Goal: Task Accomplishment & Management: Manage account settings

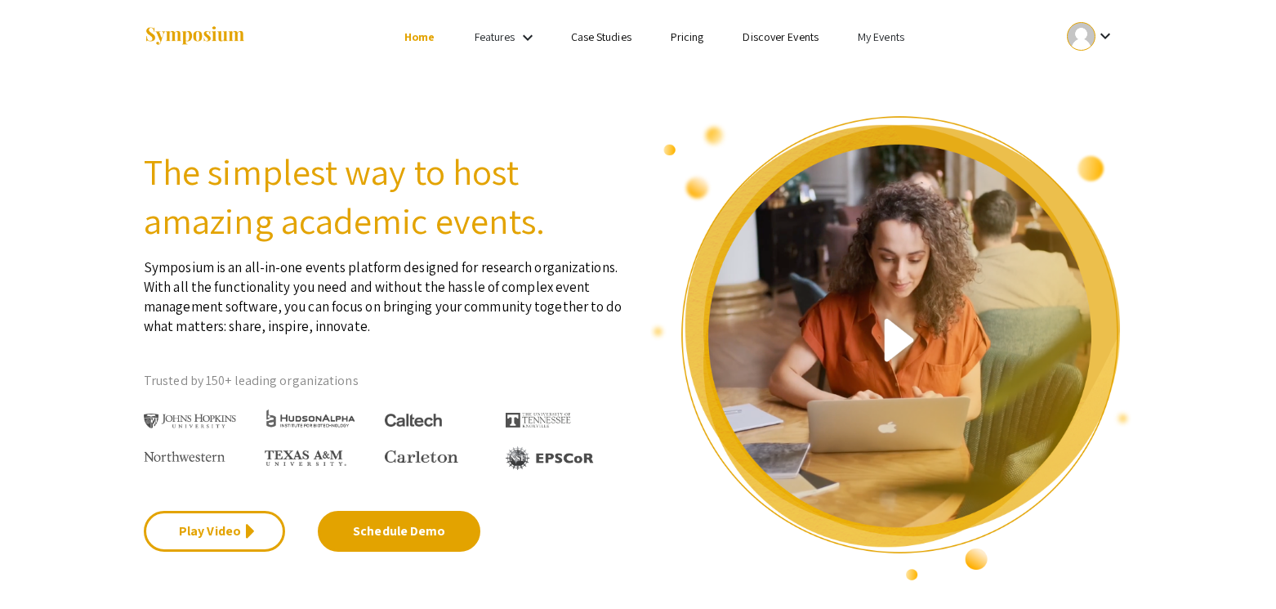
click at [886, 44] on li "My Events" at bounding box center [881, 37] width 86 height 20
click at [883, 35] on div at bounding box center [638, 304] width 1276 height 609
click at [870, 29] on link "My Events" at bounding box center [881, 36] width 47 height 15
click at [1145, 207] on div at bounding box center [638, 304] width 1276 height 609
click at [856, 26] on ul "keyboard_arrow_down" at bounding box center [969, 37] width 326 height 74
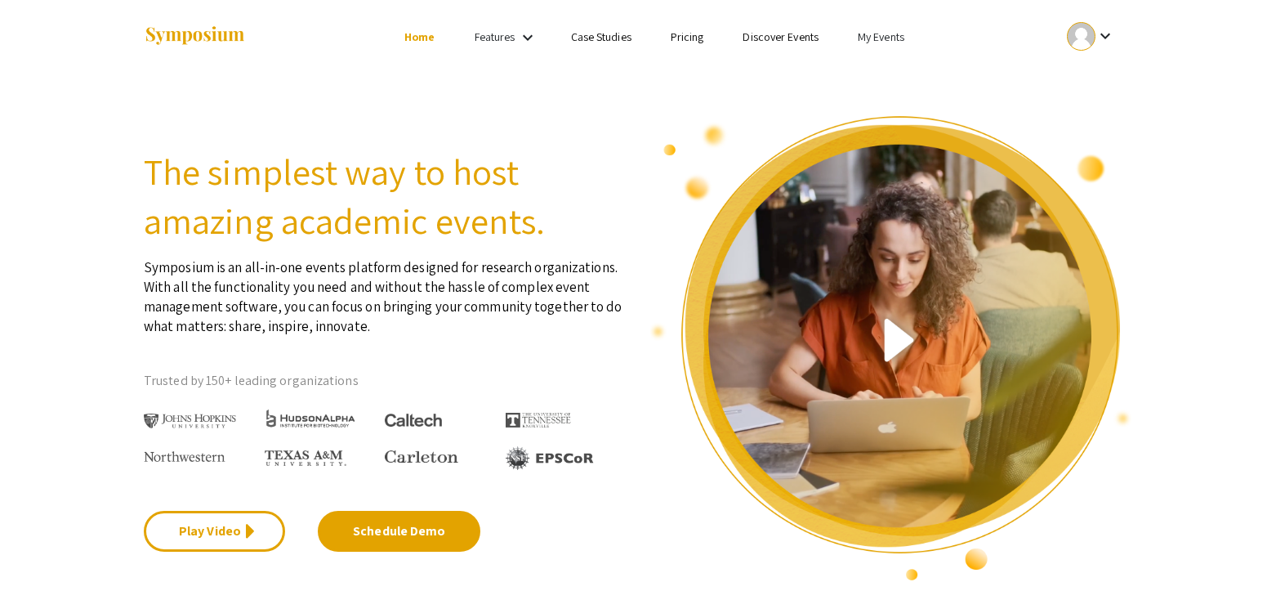
click at [876, 41] on link "My Events" at bounding box center [881, 36] width 47 height 15
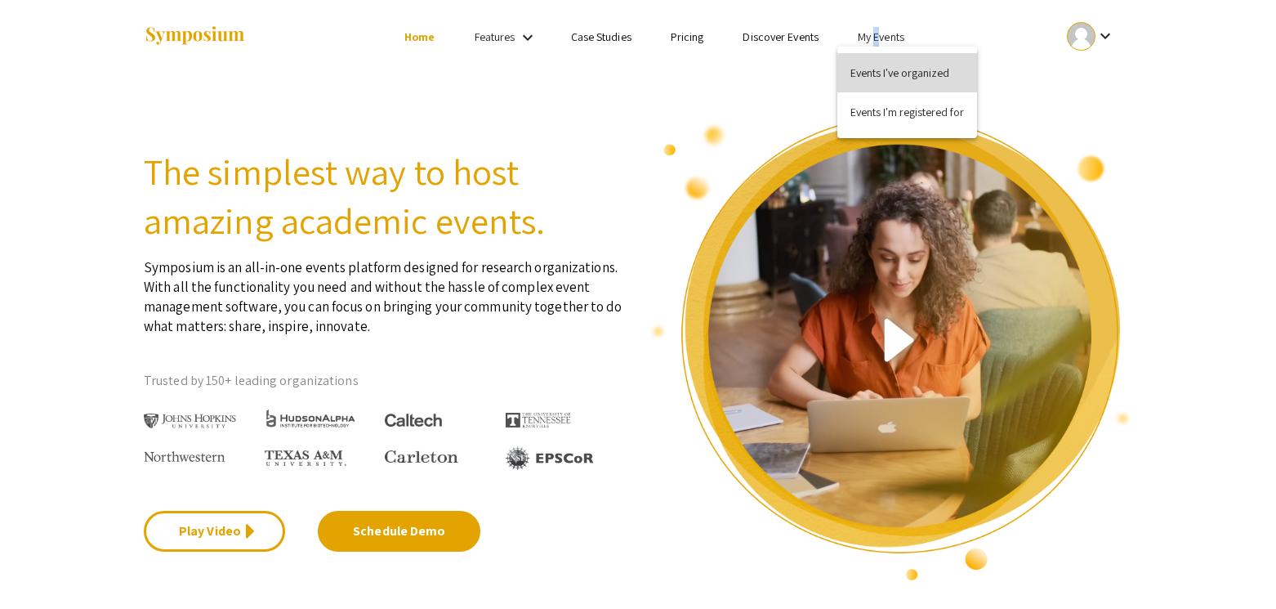
click at [886, 80] on button "Events I've organized" at bounding box center [907, 72] width 140 height 39
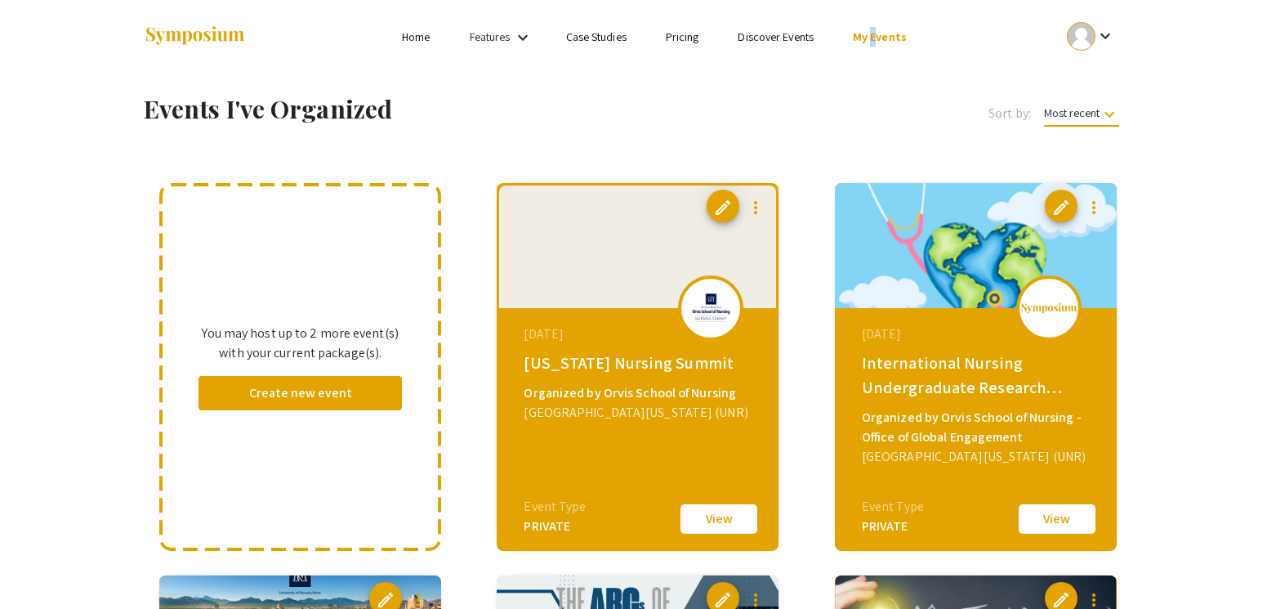
click at [725, 515] on button "View" at bounding box center [719, 519] width 82 height 34
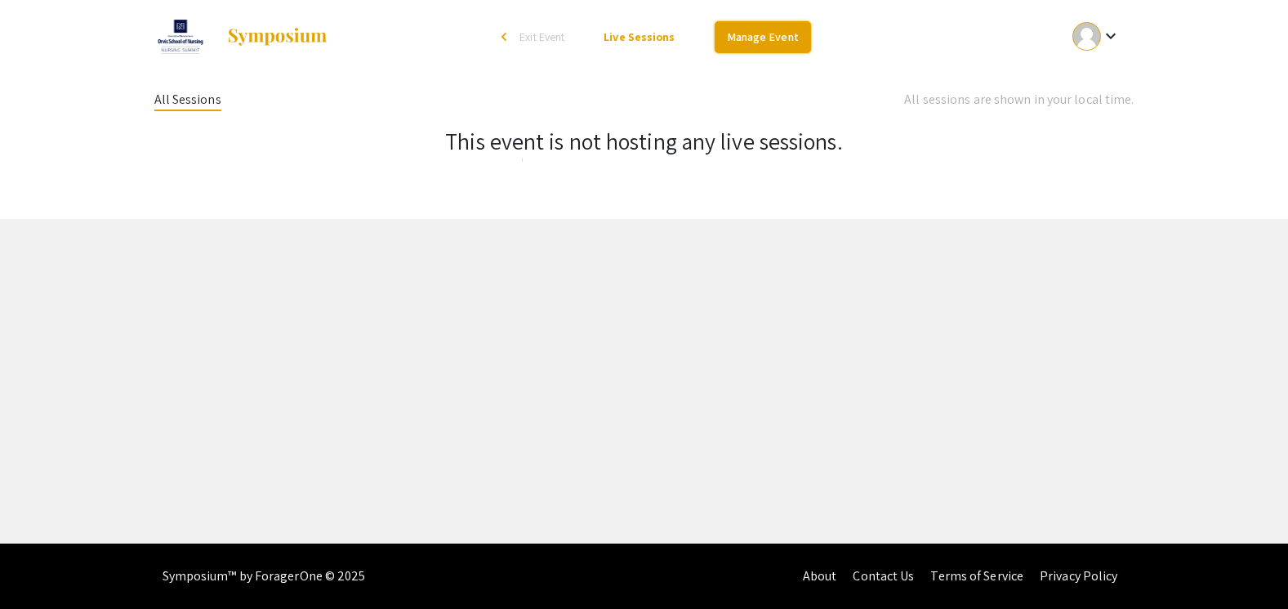
click at [757, 40] on link "Manage Event" at bounding box center [763, 37] width 96 height 32
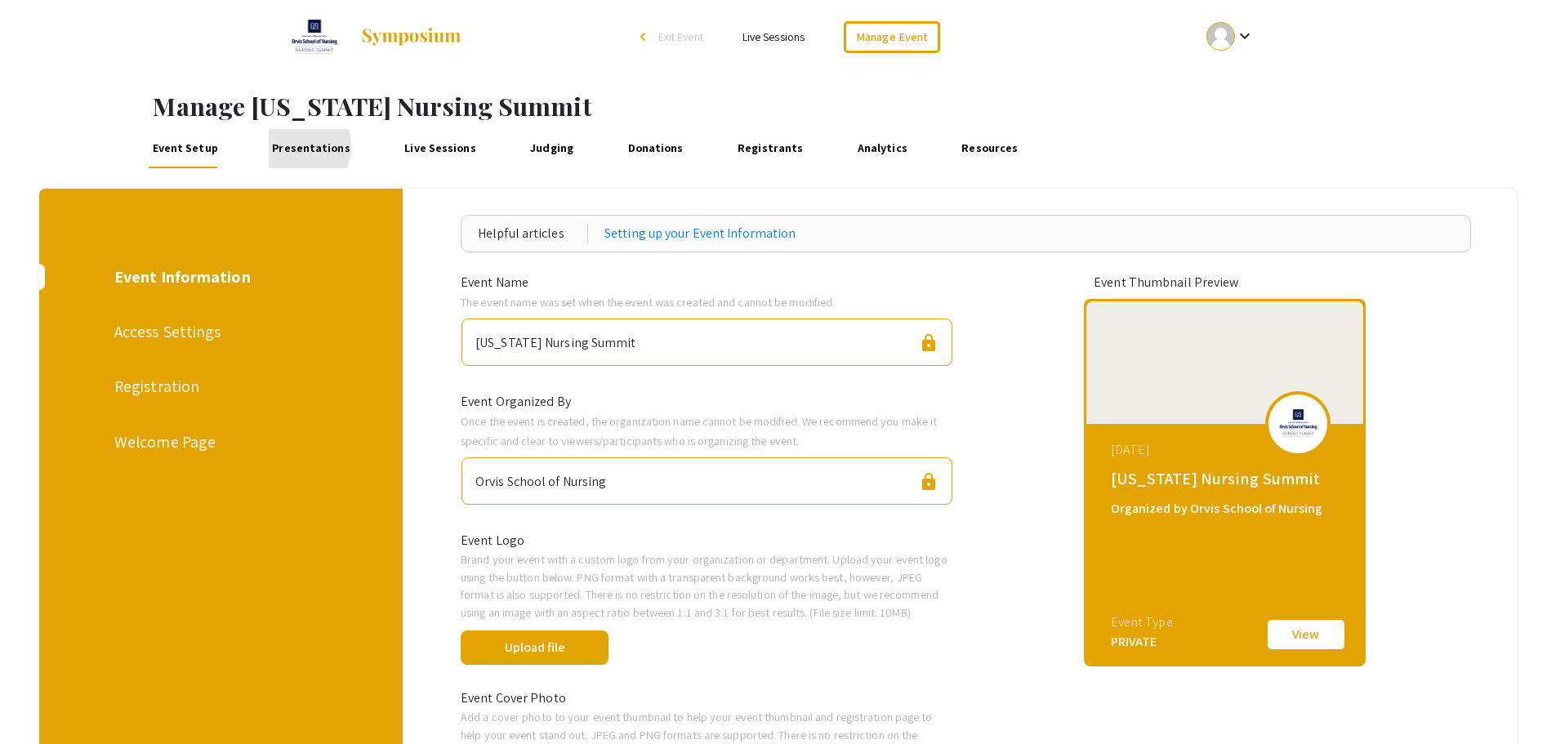
click at [287, 146] on link "Presentations" at bounding box center [312, 148] width 86 height 39
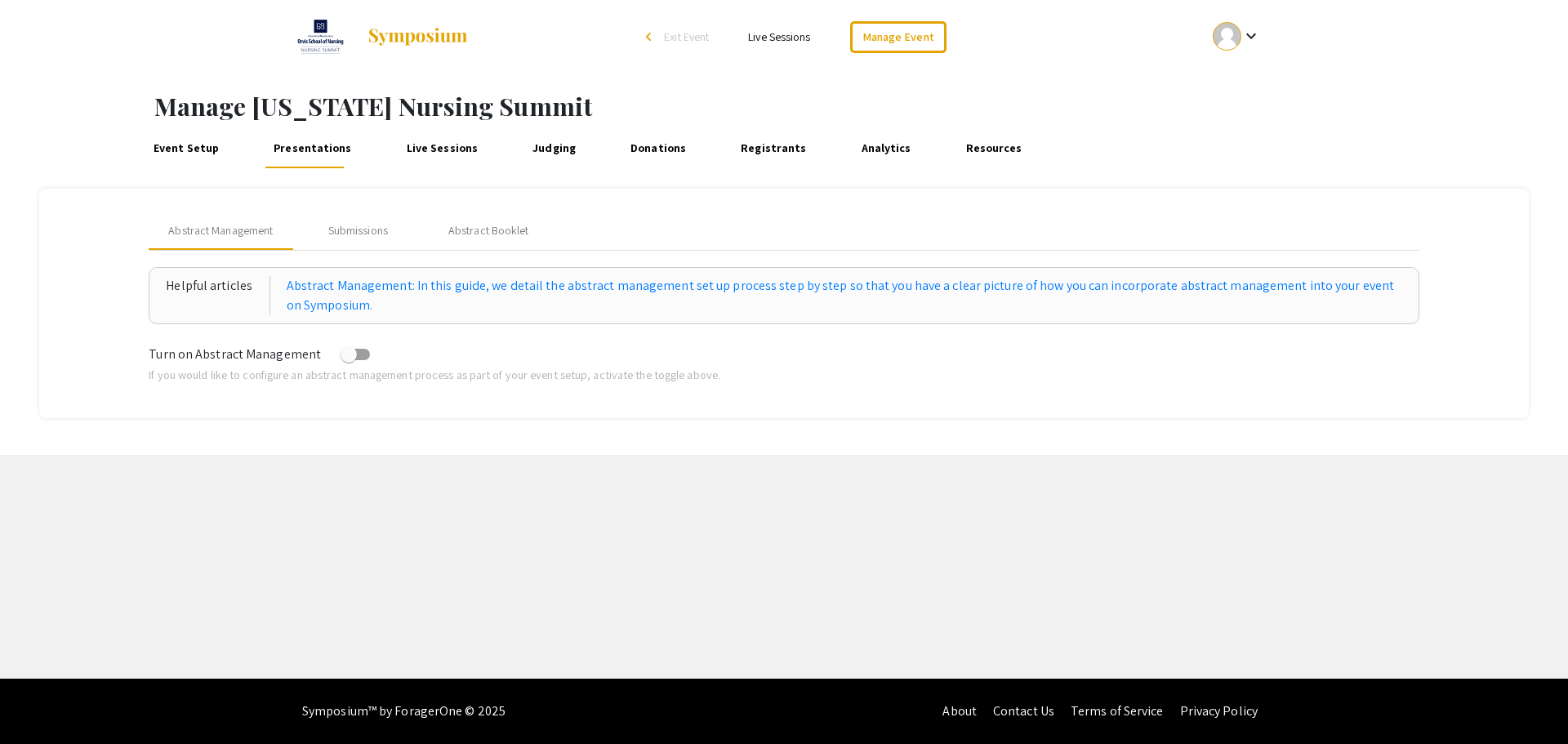
click at [360, 358] on span at bounding box center [355, 354] width 29 height 11
click at [349, 360] on input "checkbox" at bounding box center [348, 360] width 1 height 1
checkbox input "true"
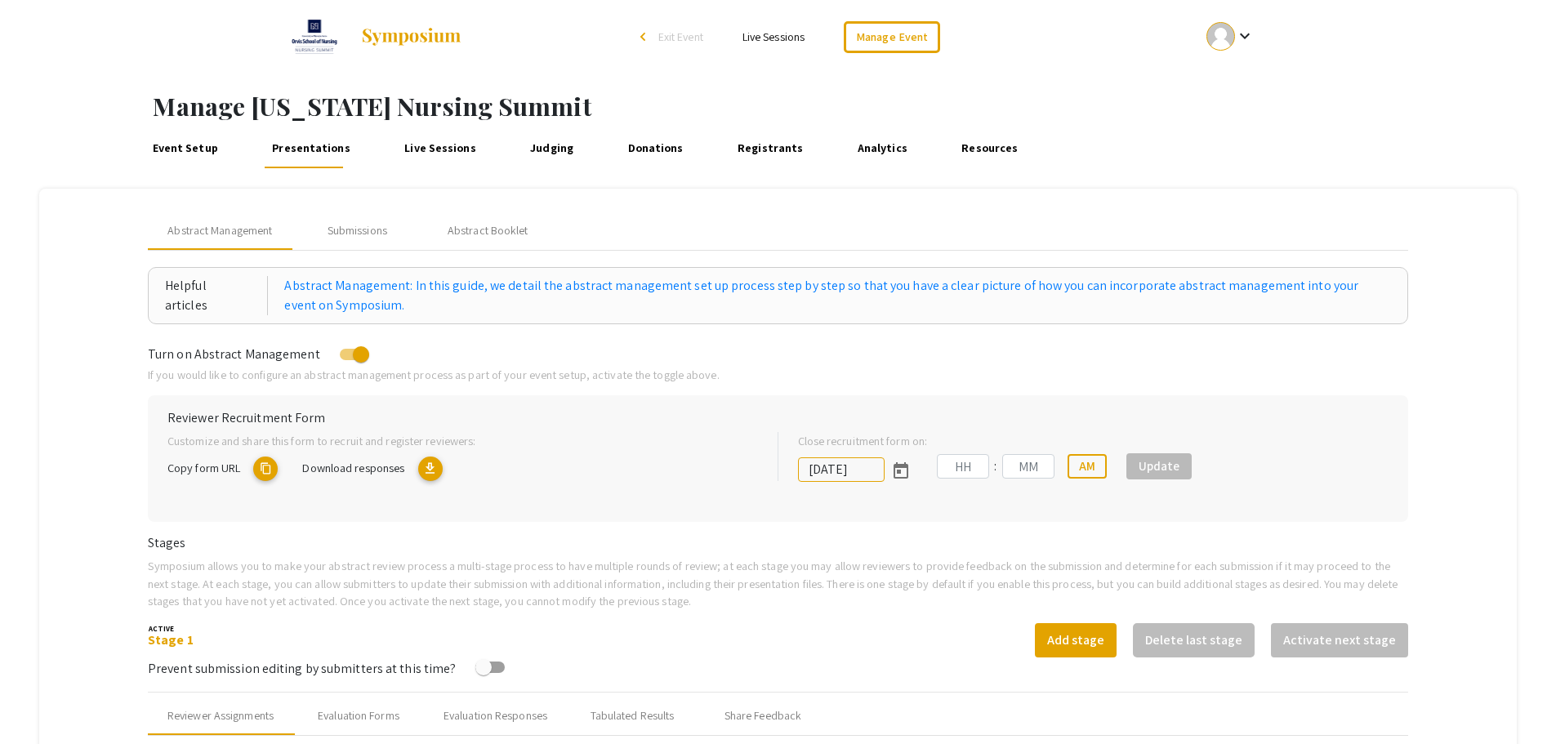
type input "9/25/2025"
type input "01"
type input "27"
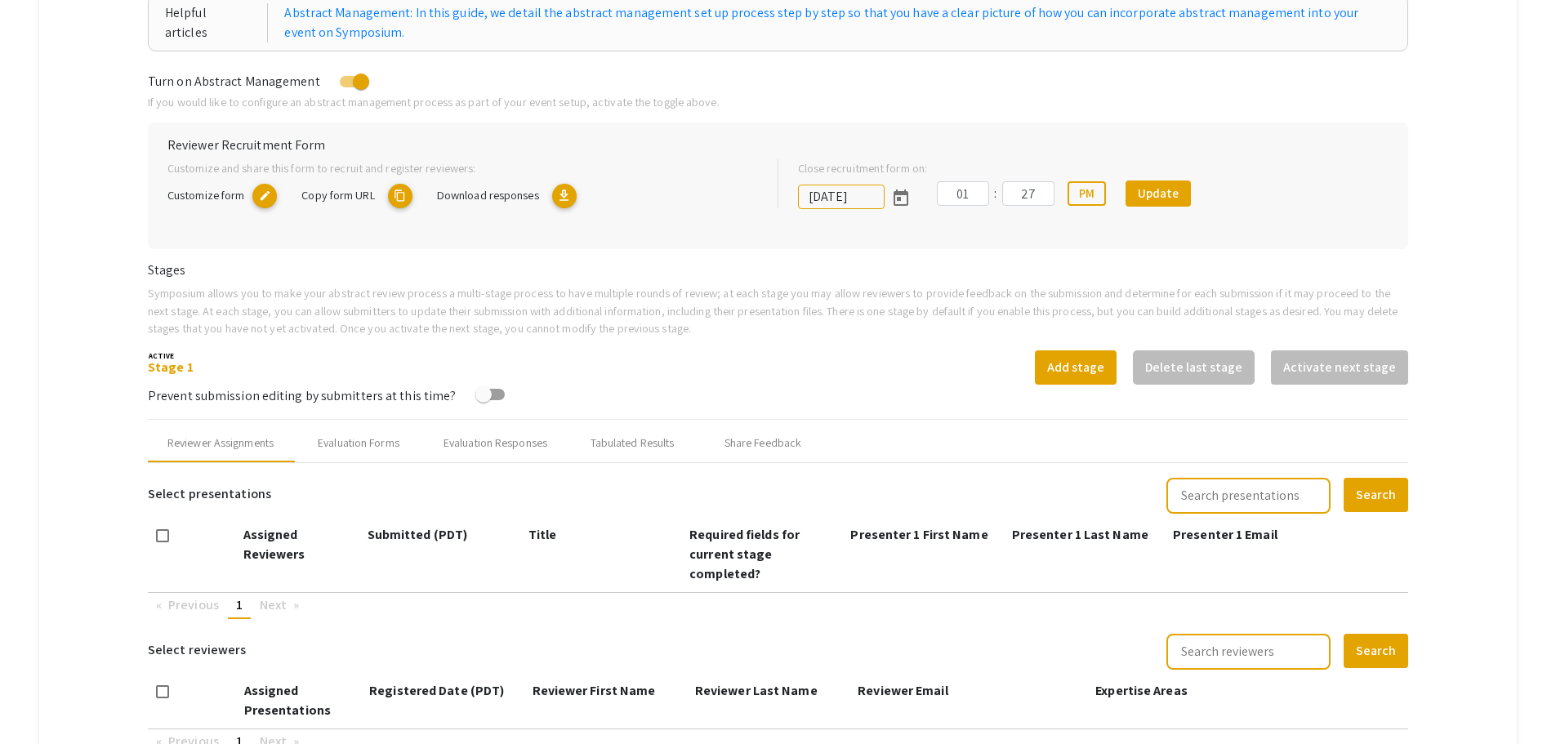
scroll to position [245, 0]
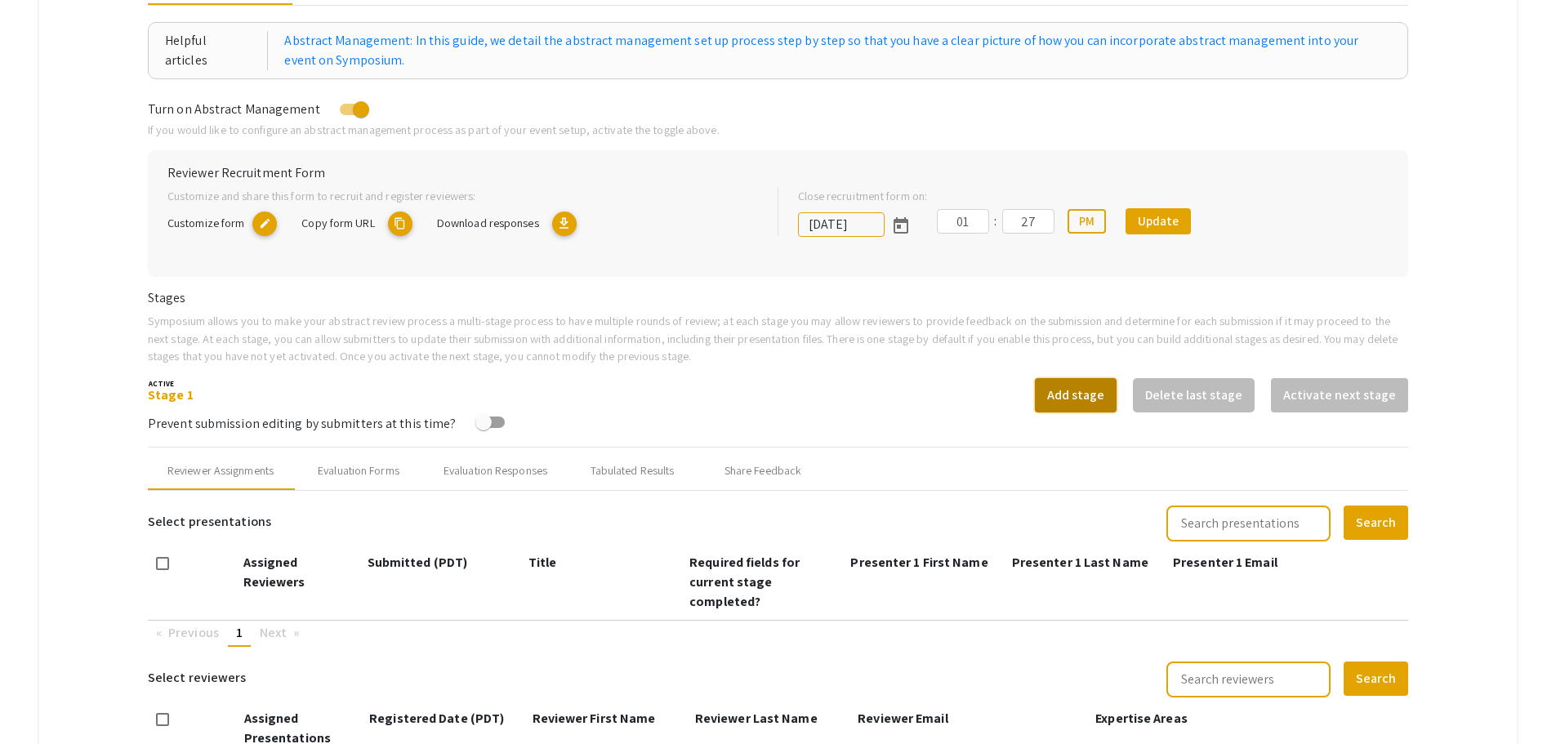
click at [1075, 393] on button "Add stage" at bounding box center [1076, 395] width 82 height 34
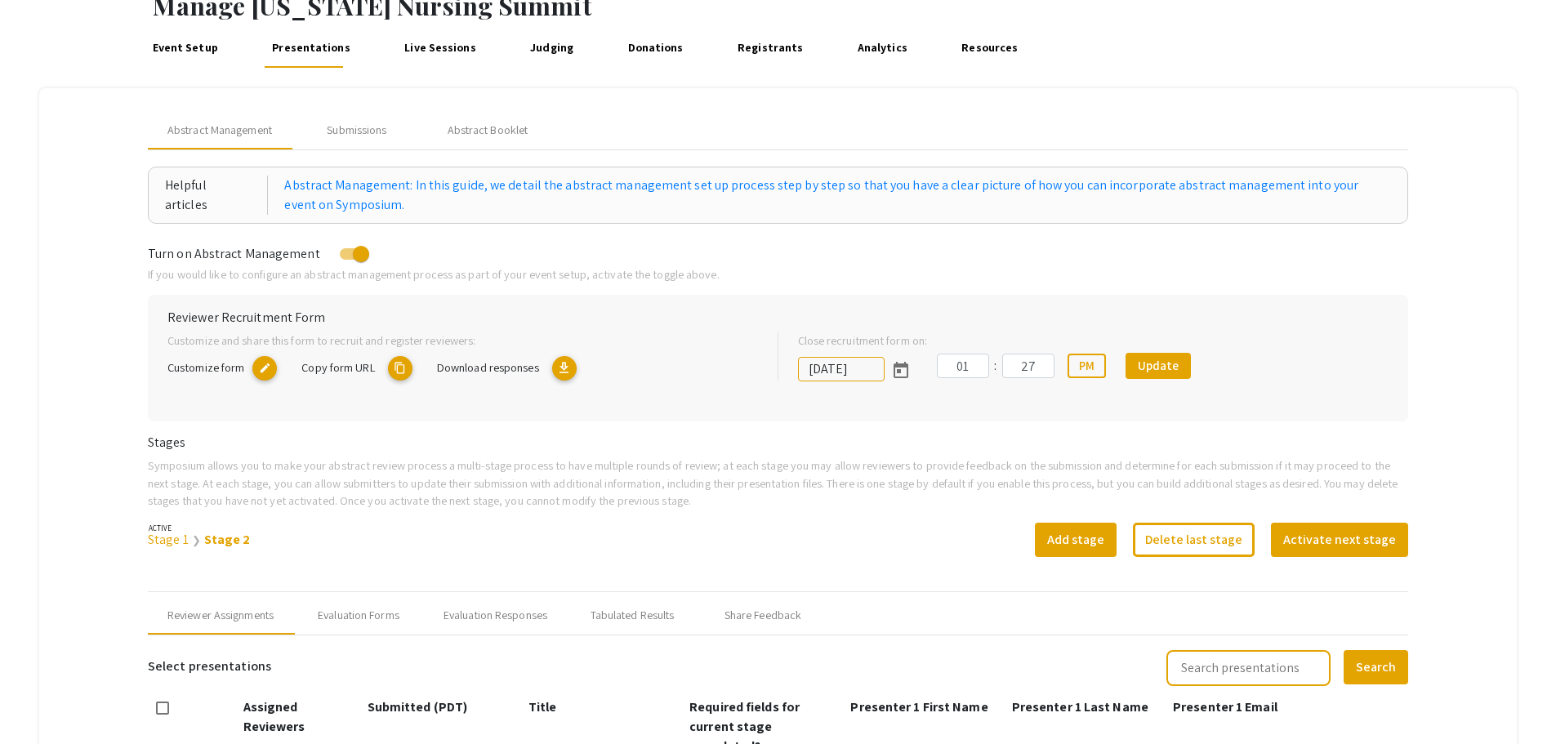
scroll to position [82, 0]
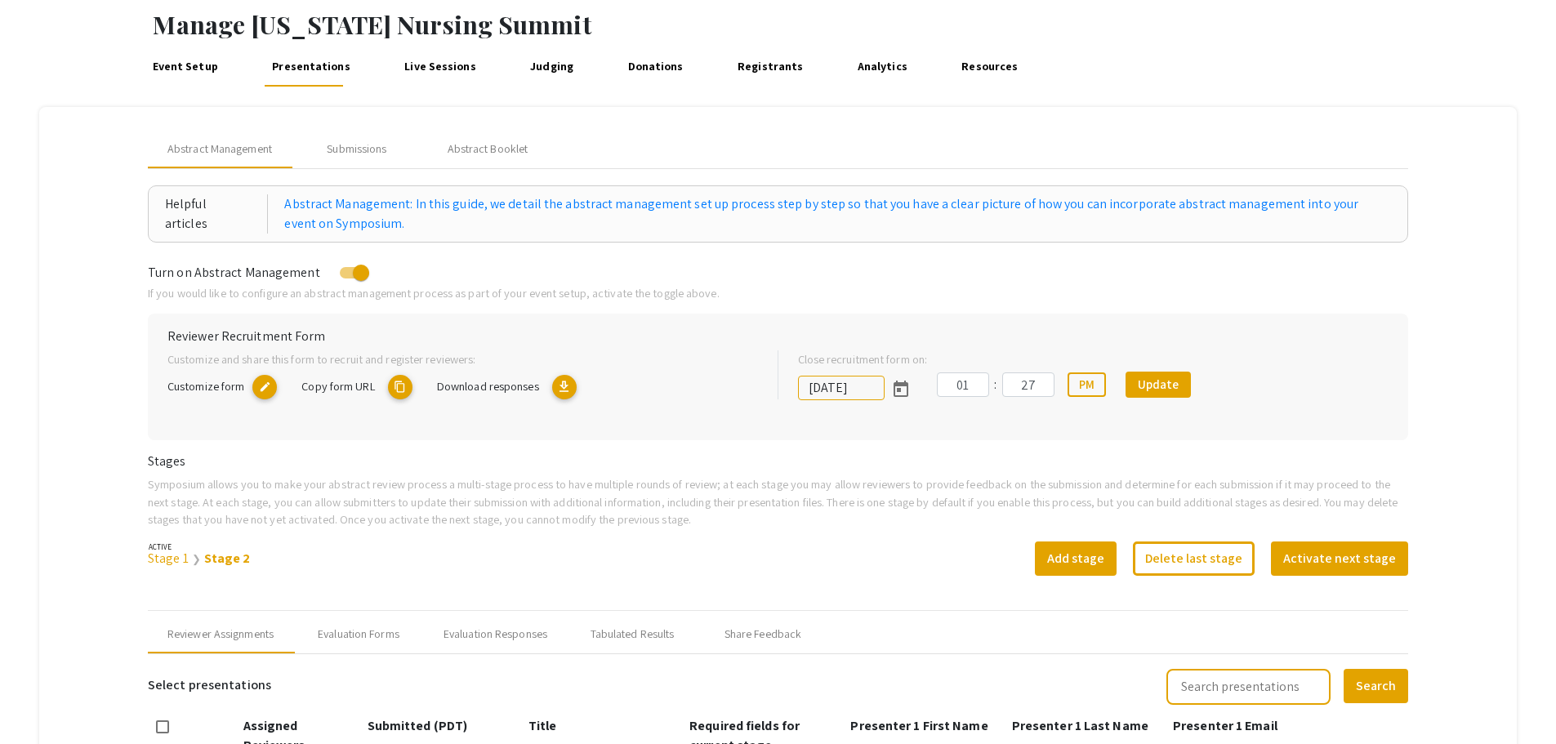
click at [175, 556] on link "Stage 1" at bounding box center [168, 558] width 41 height 17
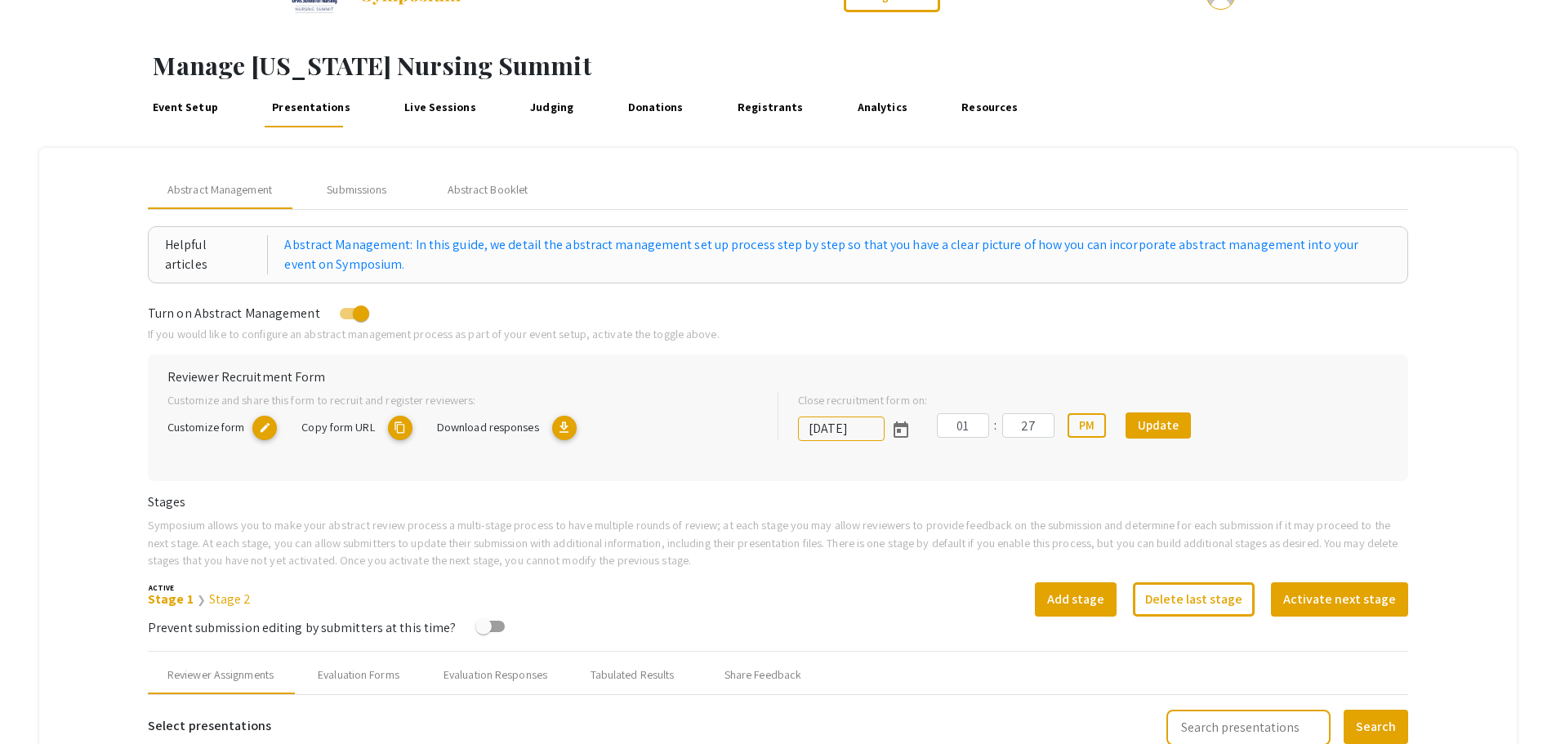
scroll to position [0, 0]
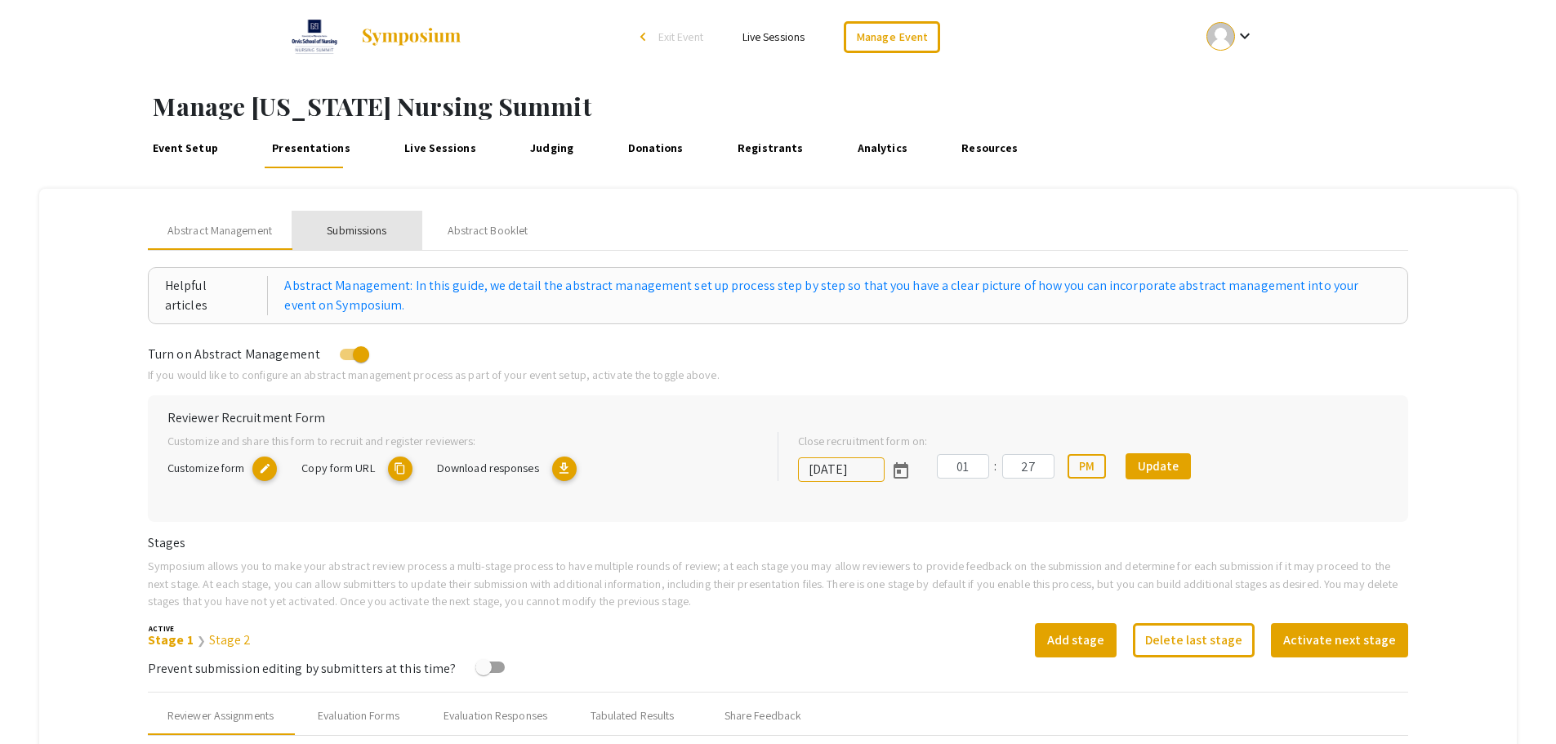
click at [373, 230] on div "Submissions" at bounding box center [357, 230] width 60 height 17
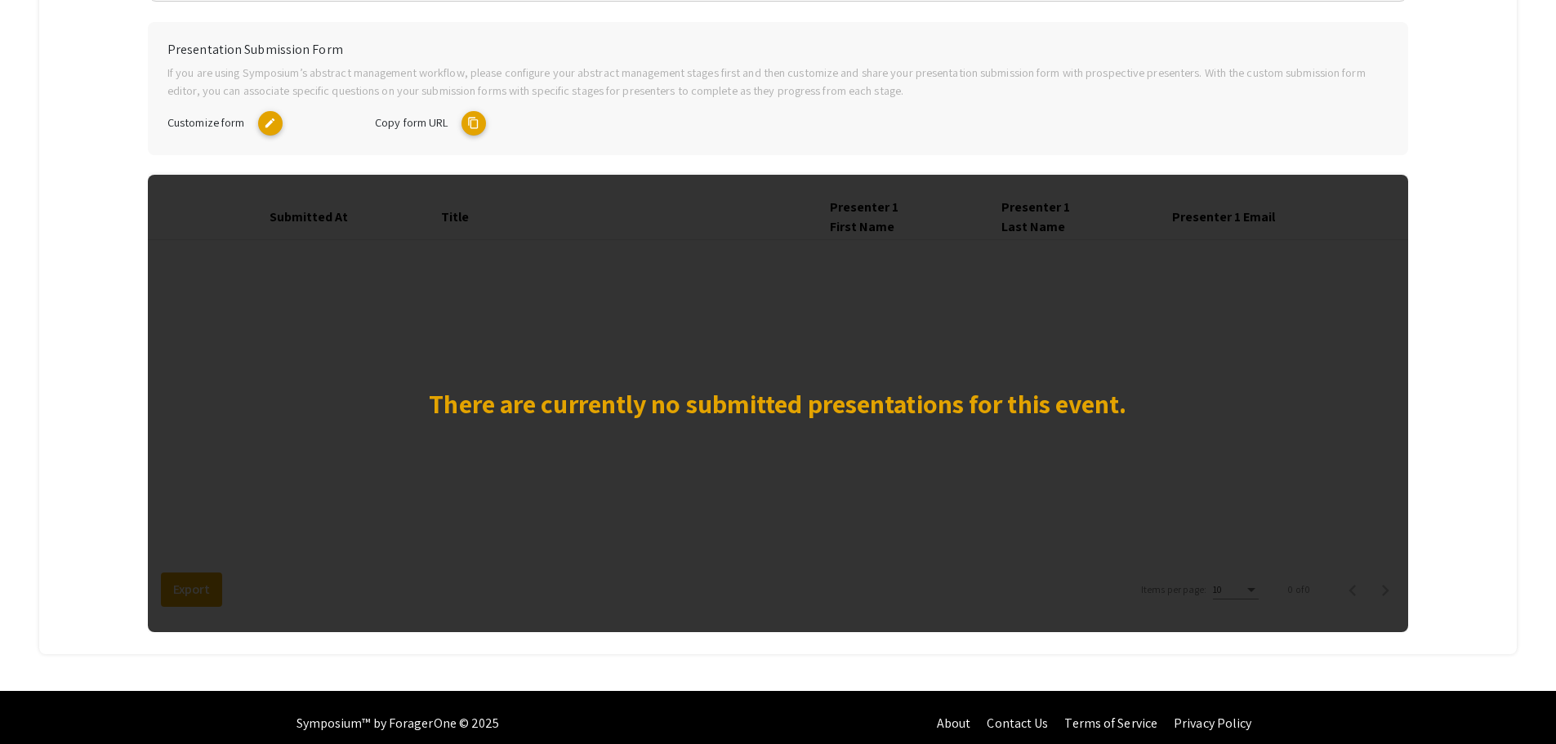
scroll to position [327, 0]
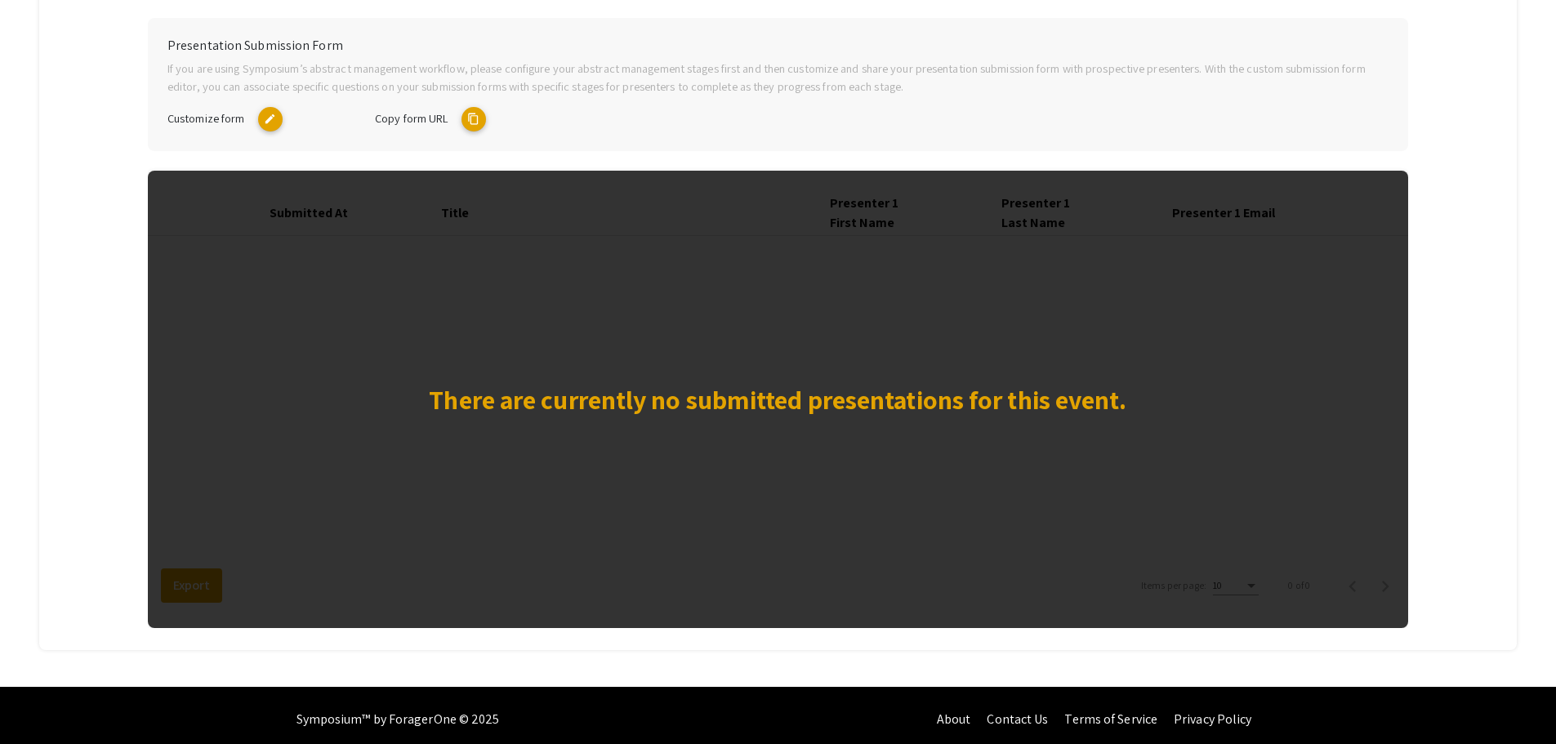
click at [270, 118] on mat-icon "edit" at bounding box center [270, 119] width 25 height 25
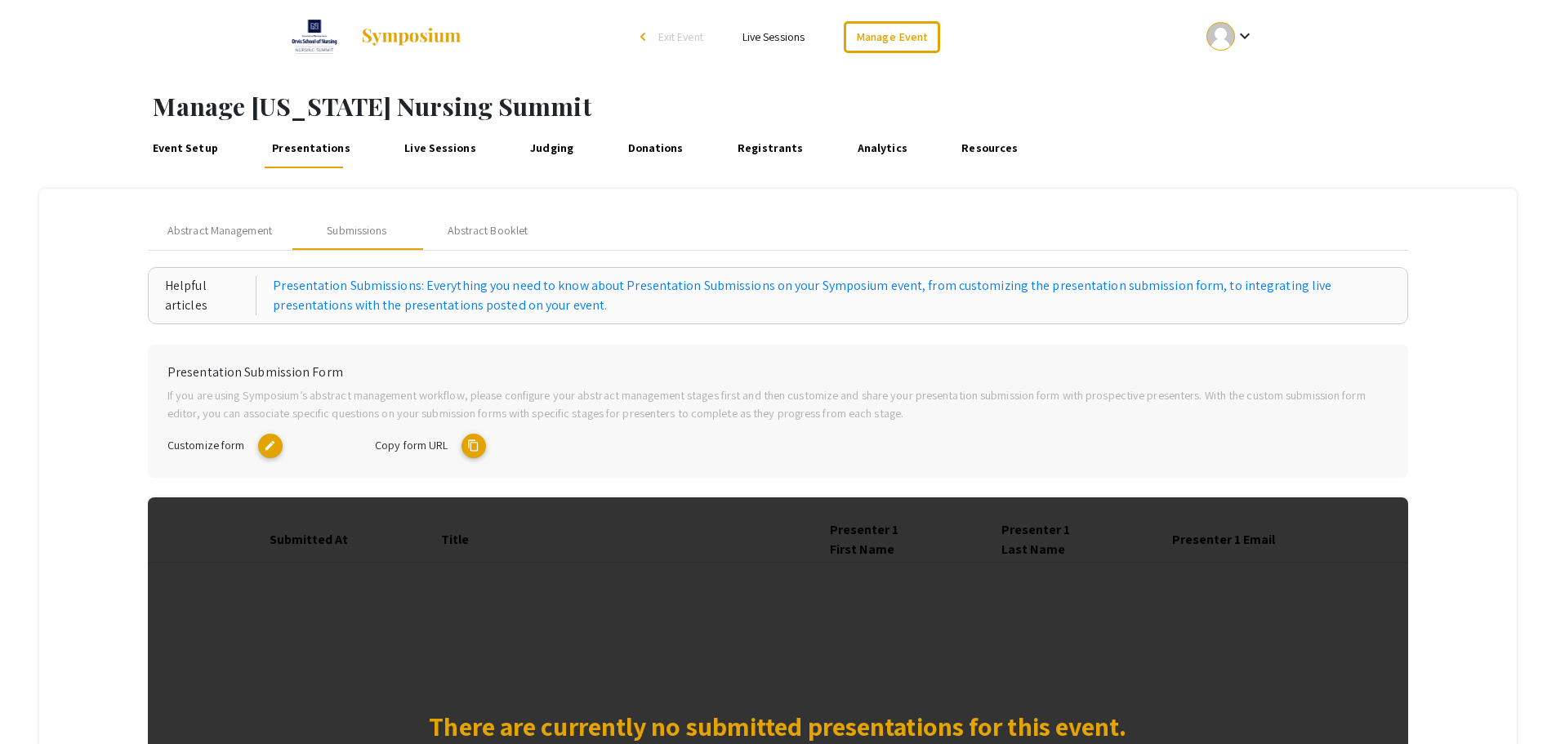
click at [480, 451] on mat-icon "content_copy" at bounding box center [474, 446] width 25 height 25
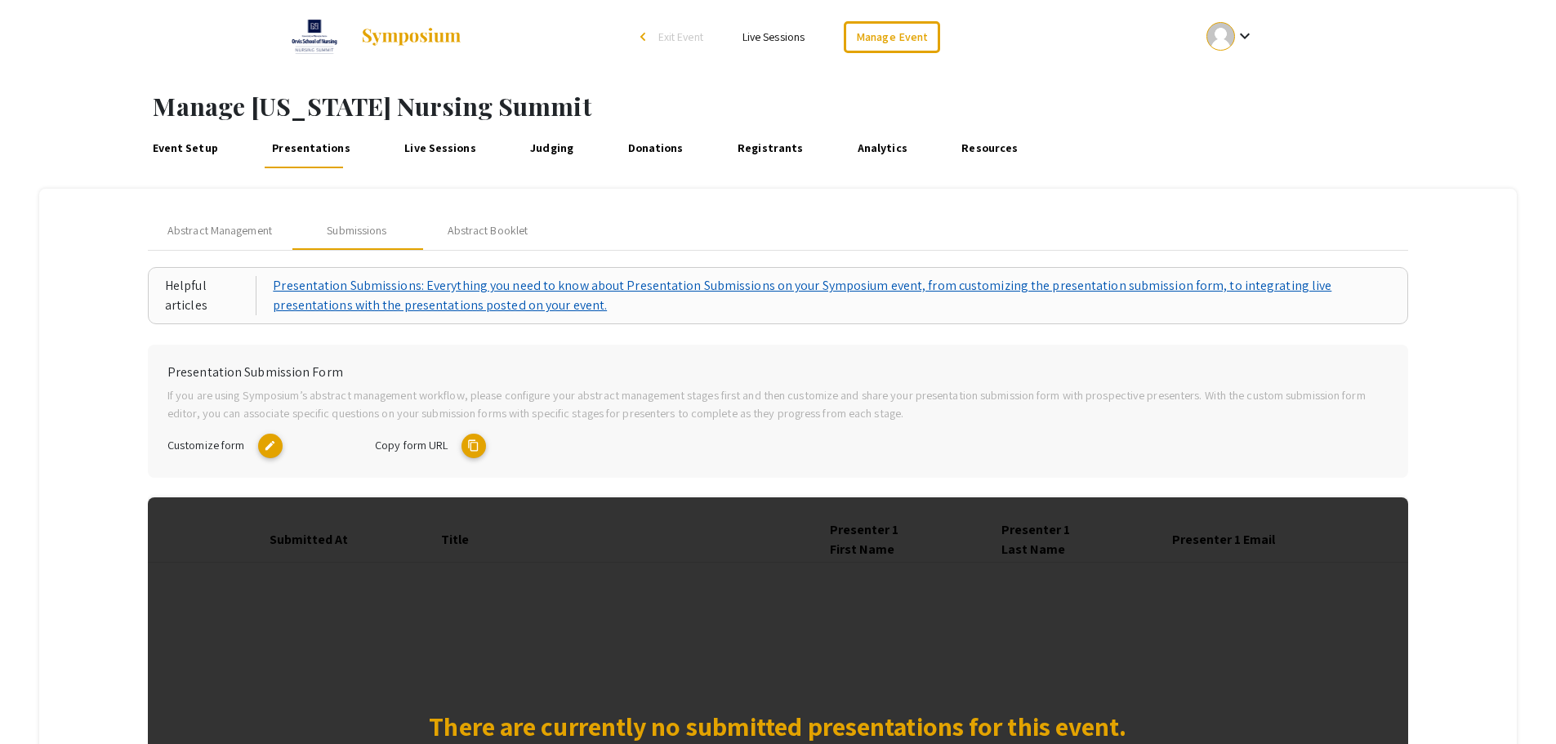
click at [407, 301] on link "Presentation Submissions: Everything you need to know about Presentation Submis…" at bounding box center [832, 295] width 1118 height 39
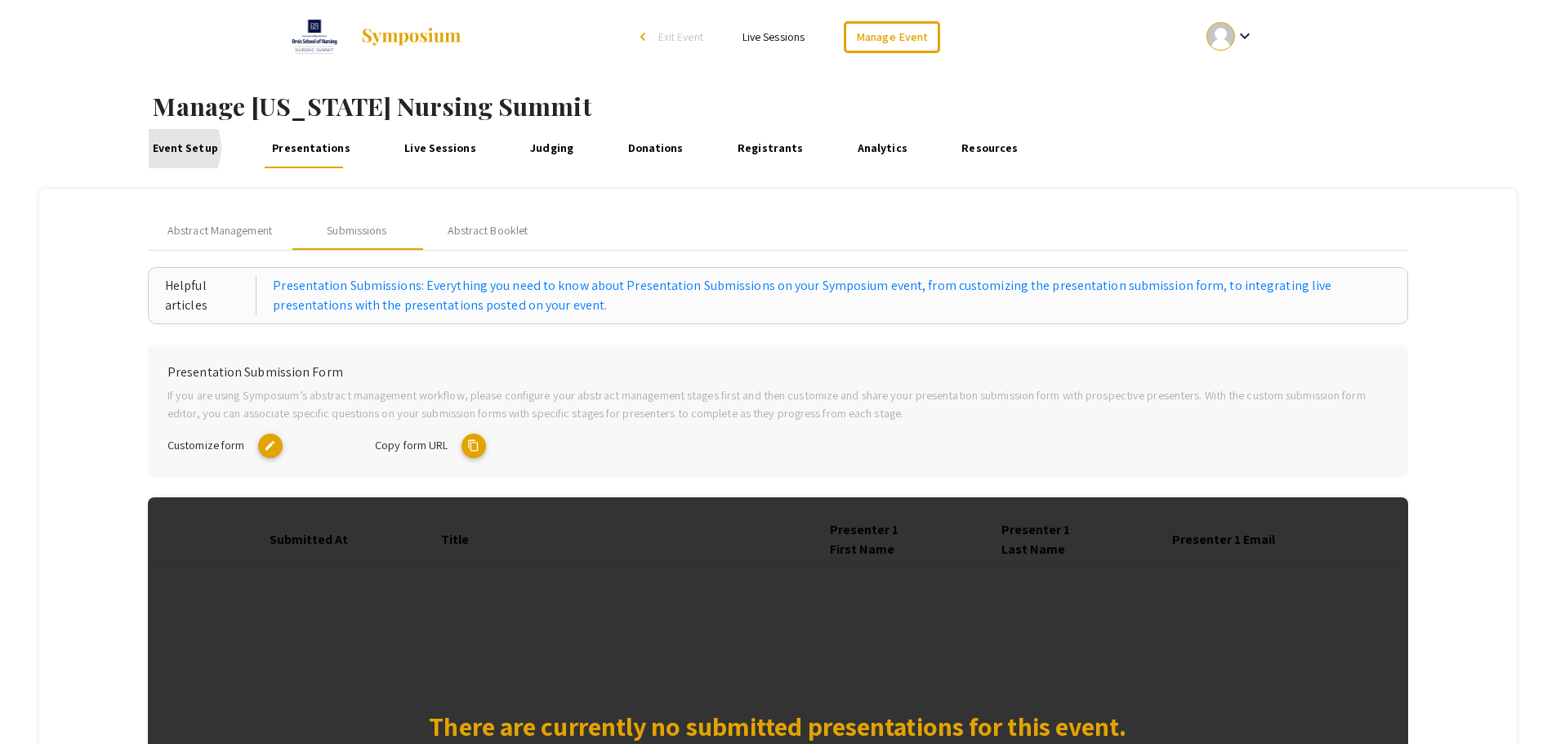
click at [167, 148] on link "Event Setup" at bounding box center [186, 148] width 74 height 39
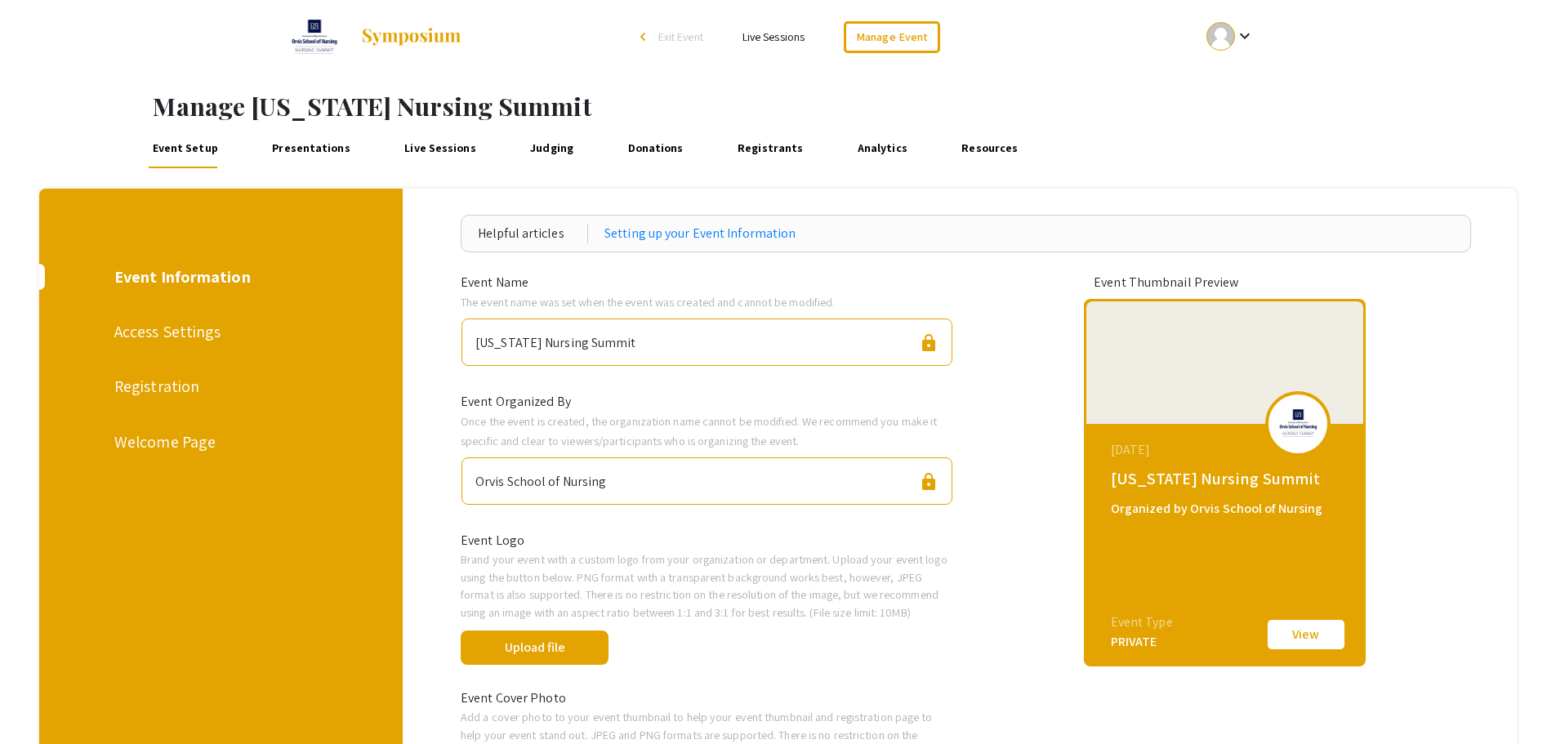
drag, startPoint x: 297, startPoint y: 139, endPoint x: 325, endPoint y: 164, distance: 38.2
click at [297, 140] on link "Presentations" at bounding box center [312, 148] width 86 height 39
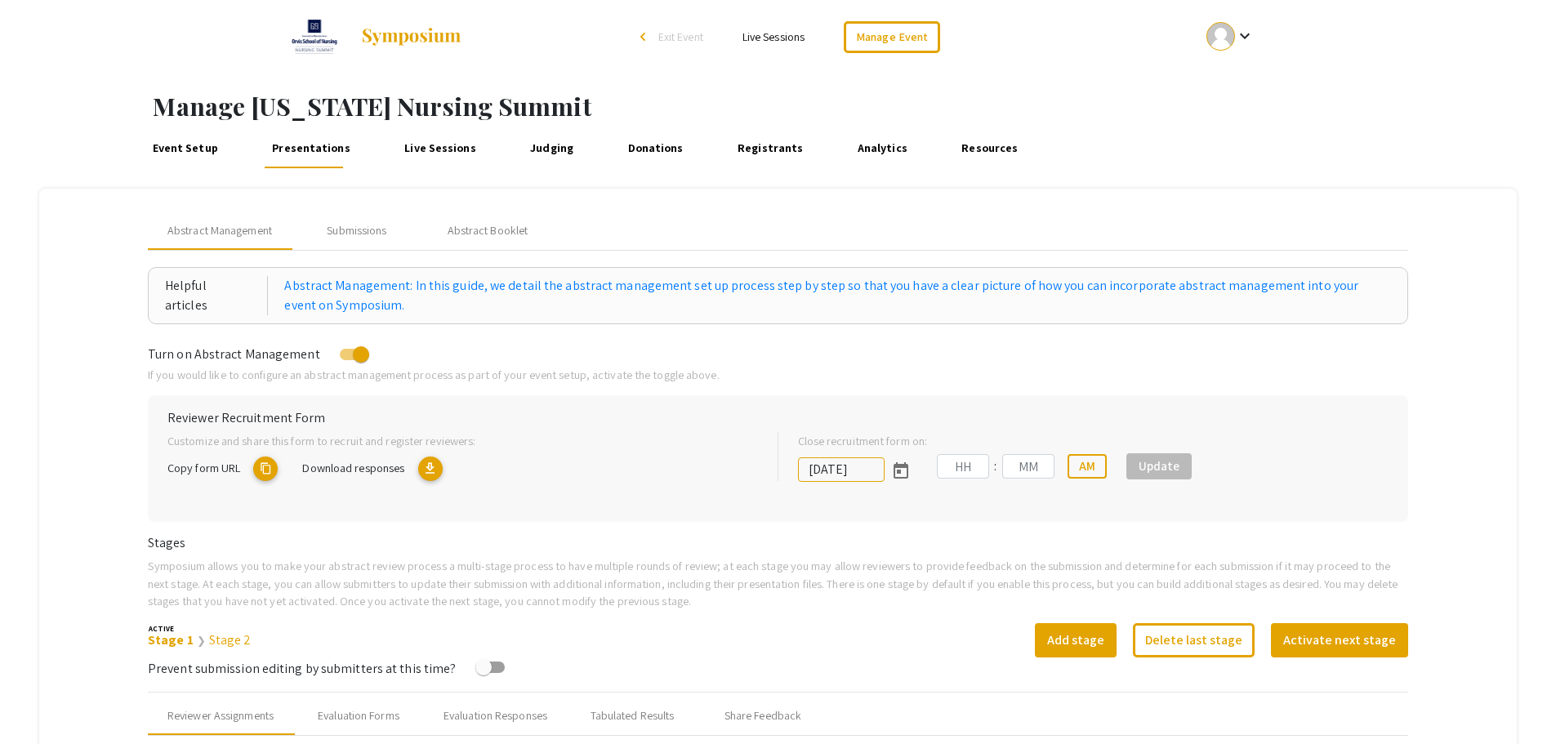
type input "9/25/2025"
type input "01"
type input "27"
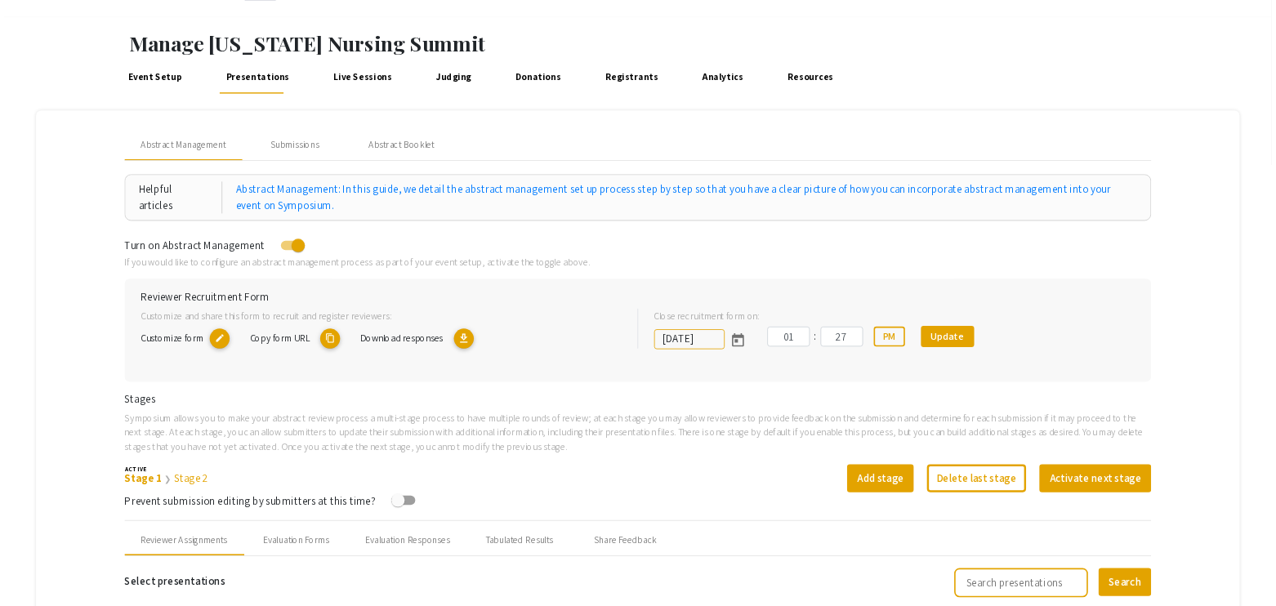
scroll to position [82, 0]
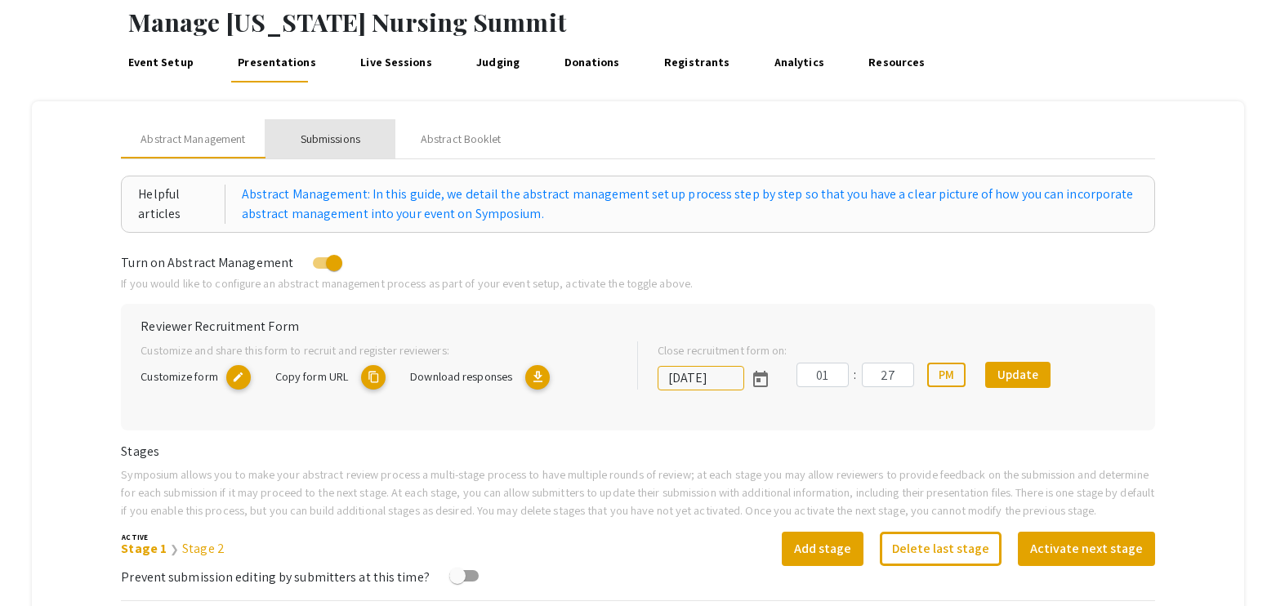
click at [346, 143] on div "Submissions" at bounding box center [331, 139] width 60 height 17
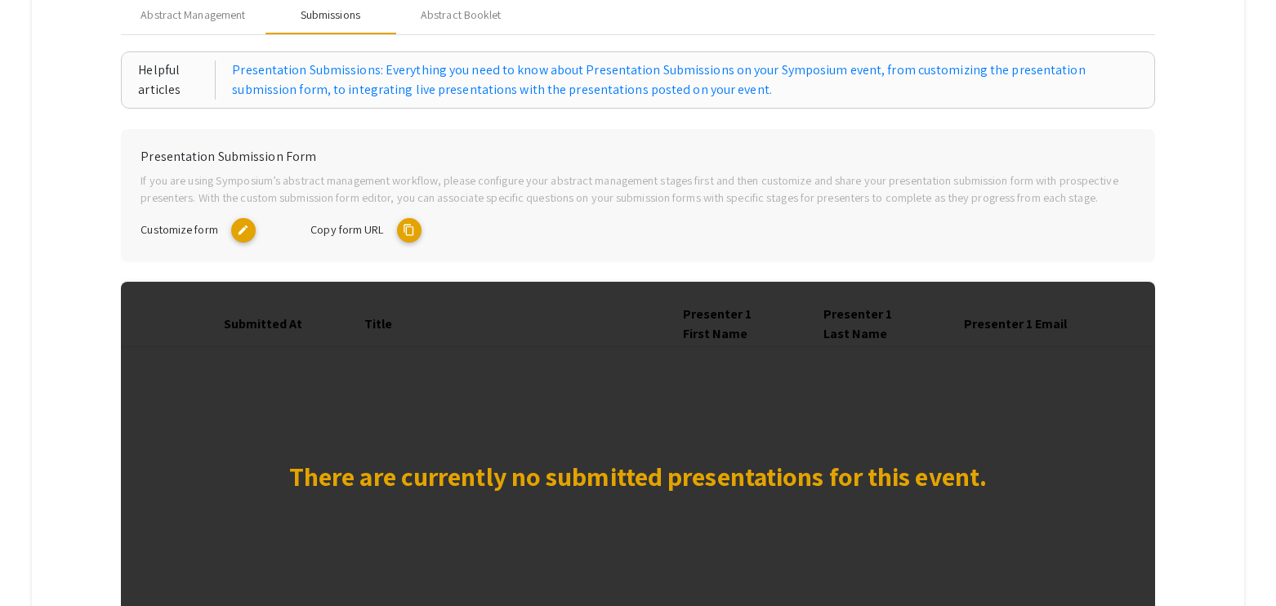
scroll to position [245, 0]
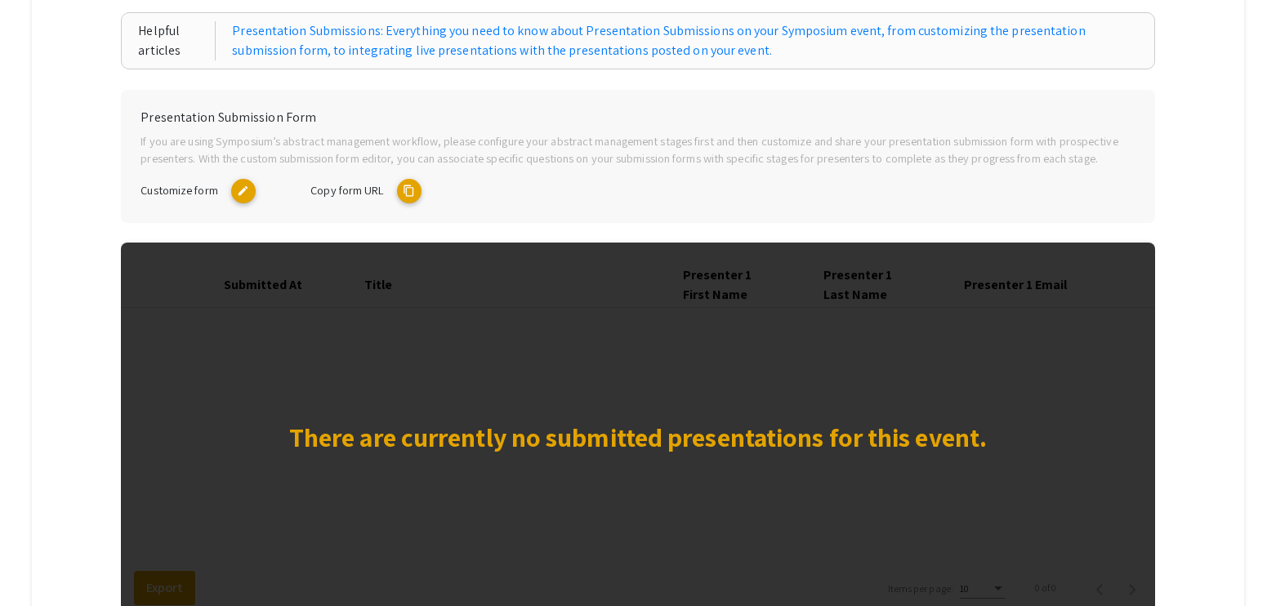
click at [241, 198] on mat-icon "edit" at bounding box center [243, 191] width 25 height 25
click at [410, 197] on mat-icon "content_copy" at bounding box center [409, 191] width 25 height 25
drag, startPoint x: 417, startPoint y: 194, endPoint x: 431, endPoint y: 83, distance: 112.0
click at [417, 193] on mat-icon "content_copy" at bounding box center [409, 191] width 25 height 25
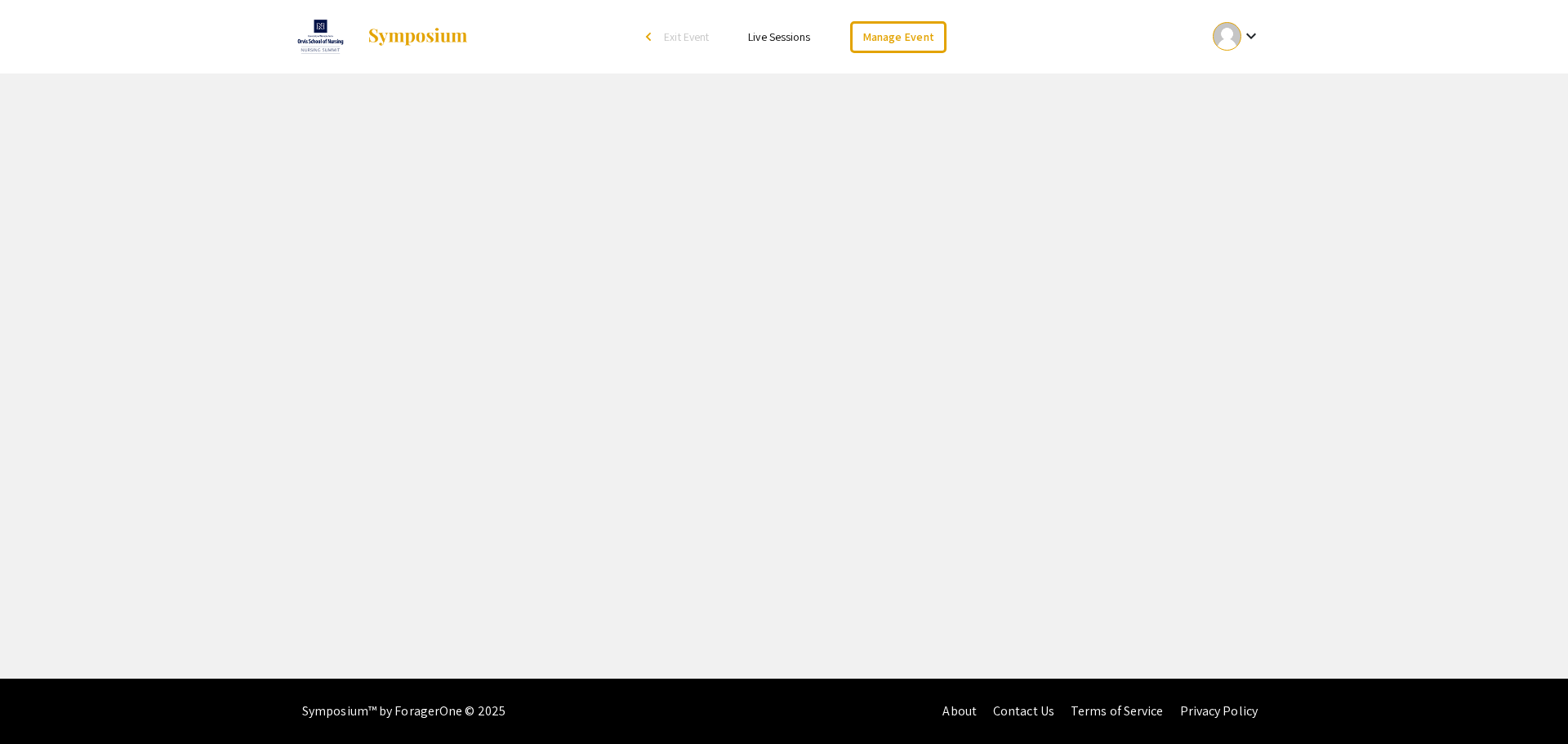
select select "8"
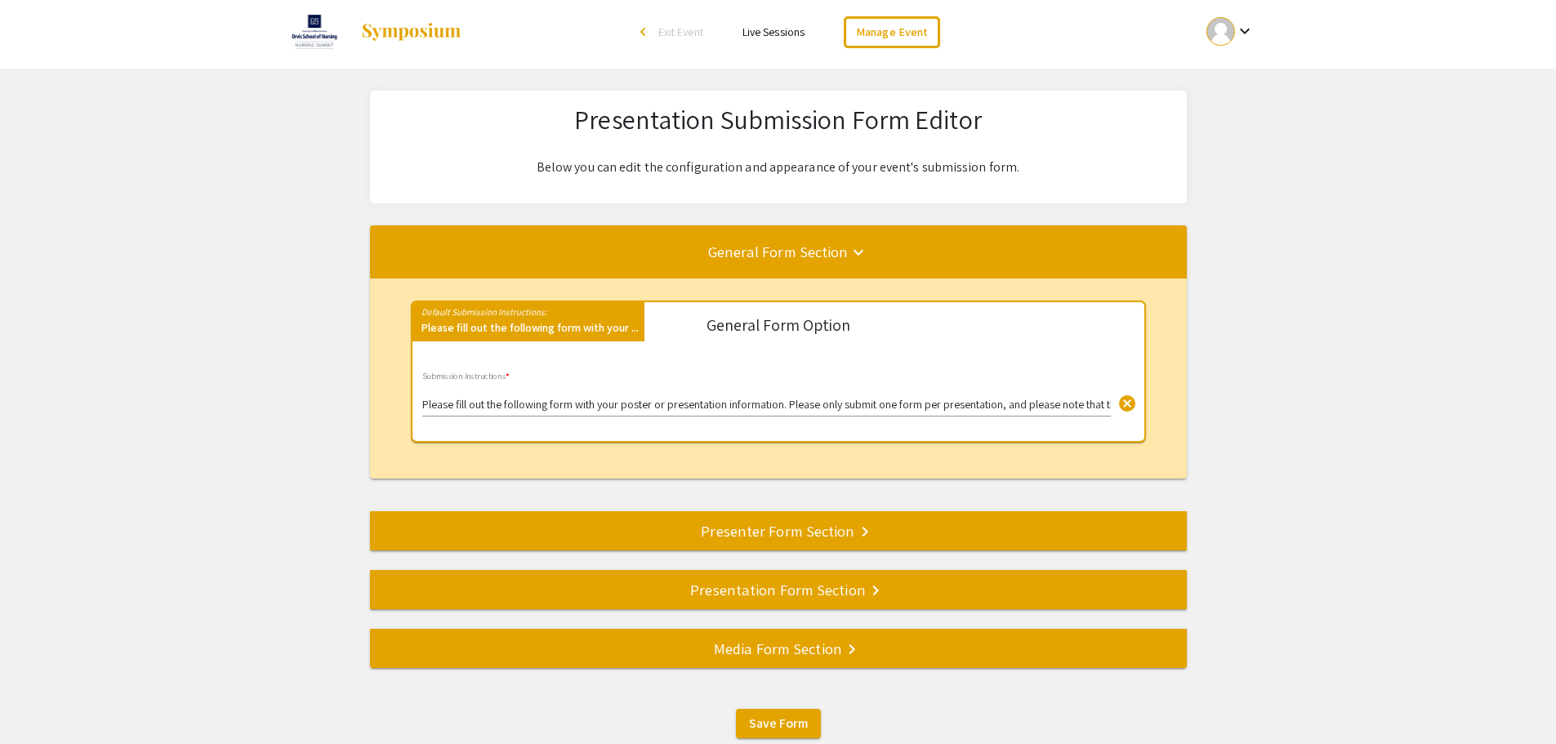
scroll to position [82, 0]
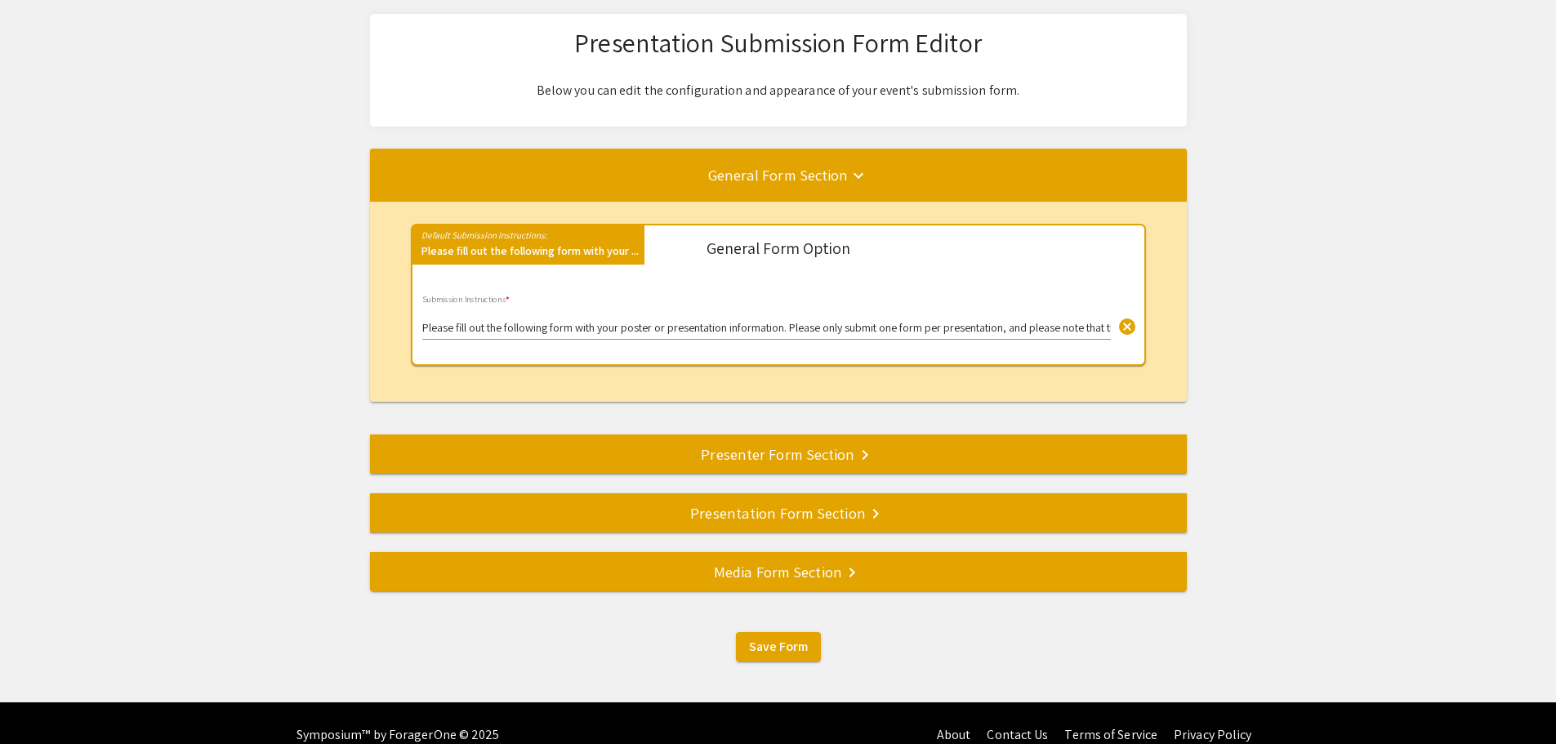
click at [850, 593] on app-submissions-form-editor "Presentation Submission Form Editor Below you can edit the configuration and ap…" at bounding box center [778, 338] width 1556 height 648
click at [850, 573] on mat-icon "keyboard_arrow_right" at bounding box center [852, 573] width 20 height 20
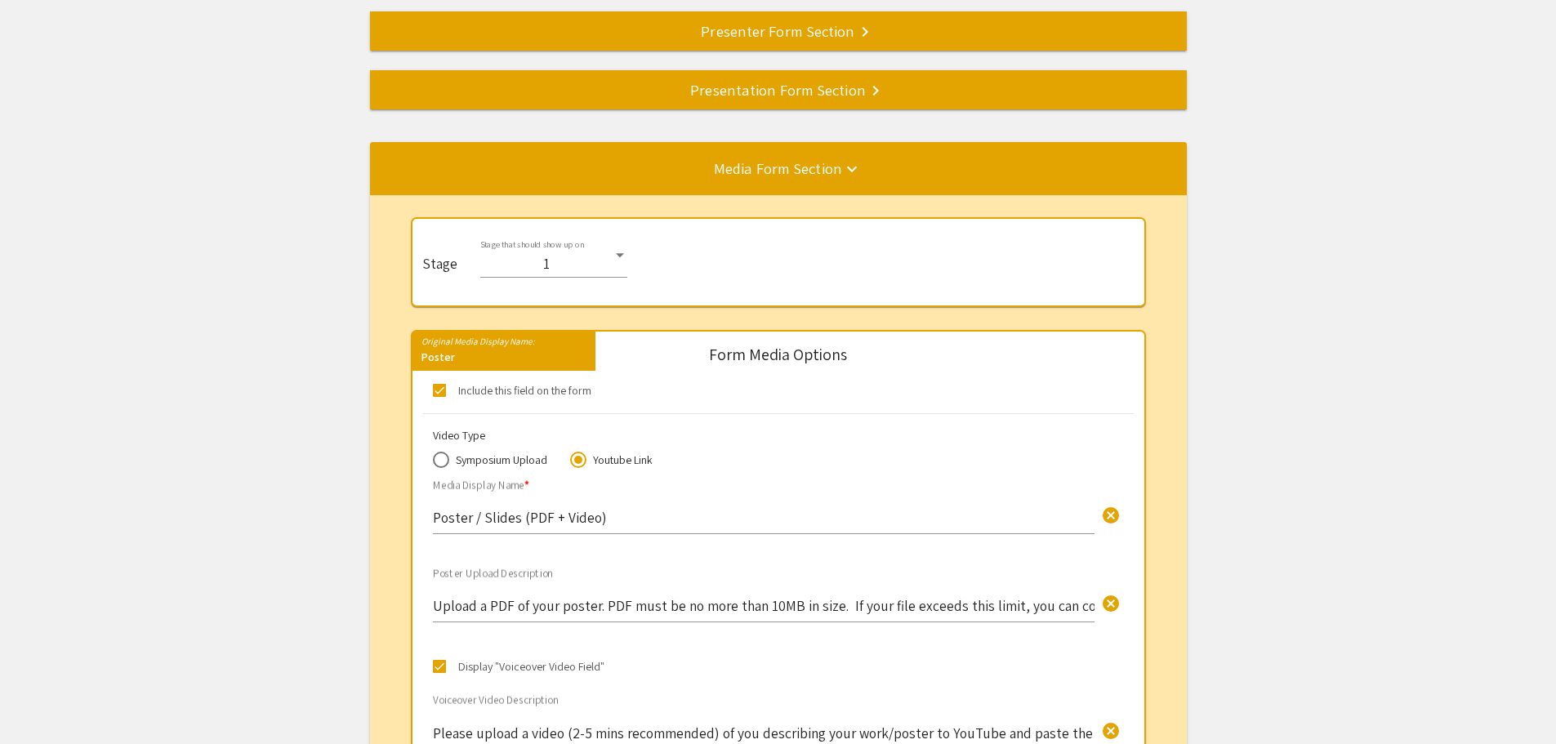
scroll to position [257, 0]
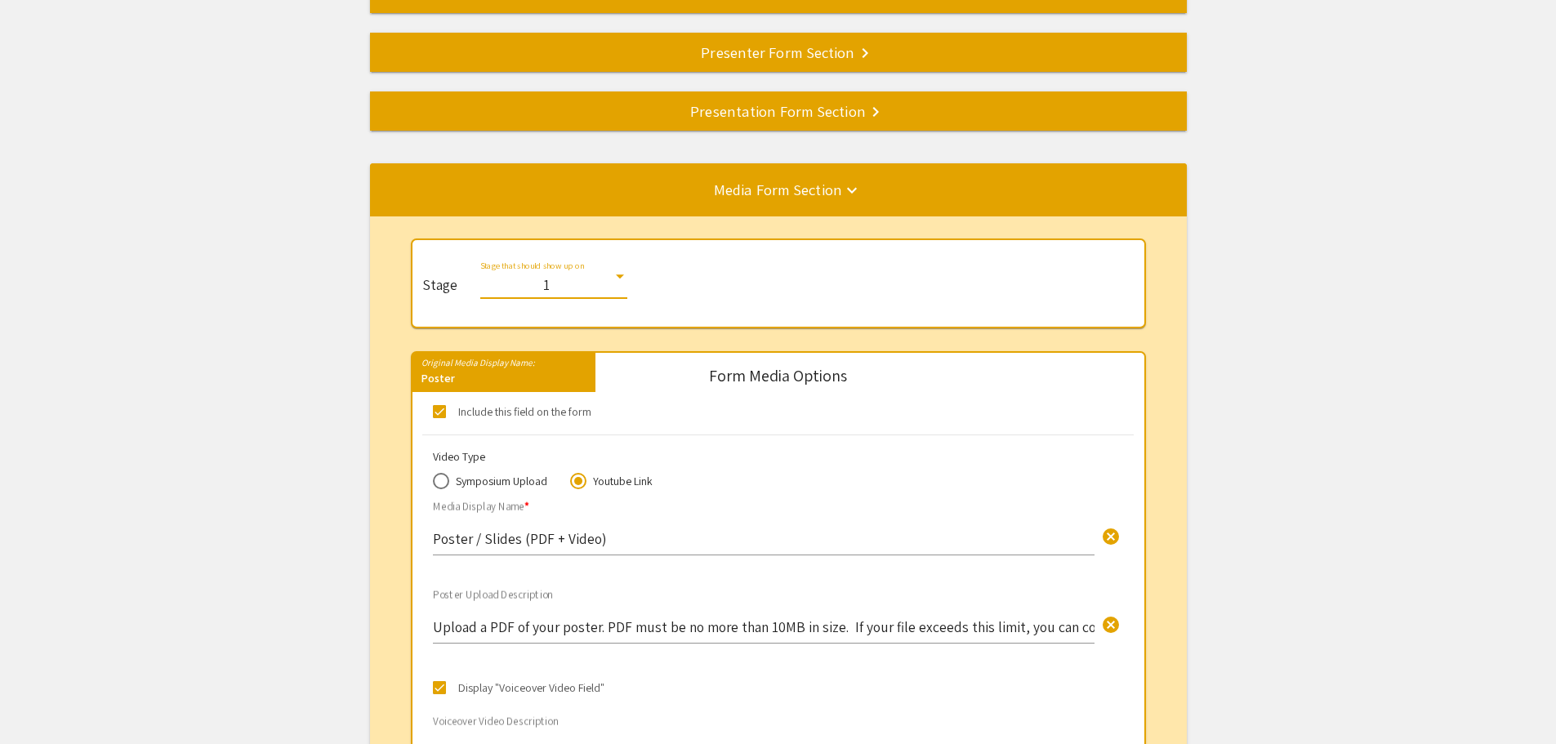
click at [585, 291] on div "1" at bounding box center [546, 285] width 132 height 16
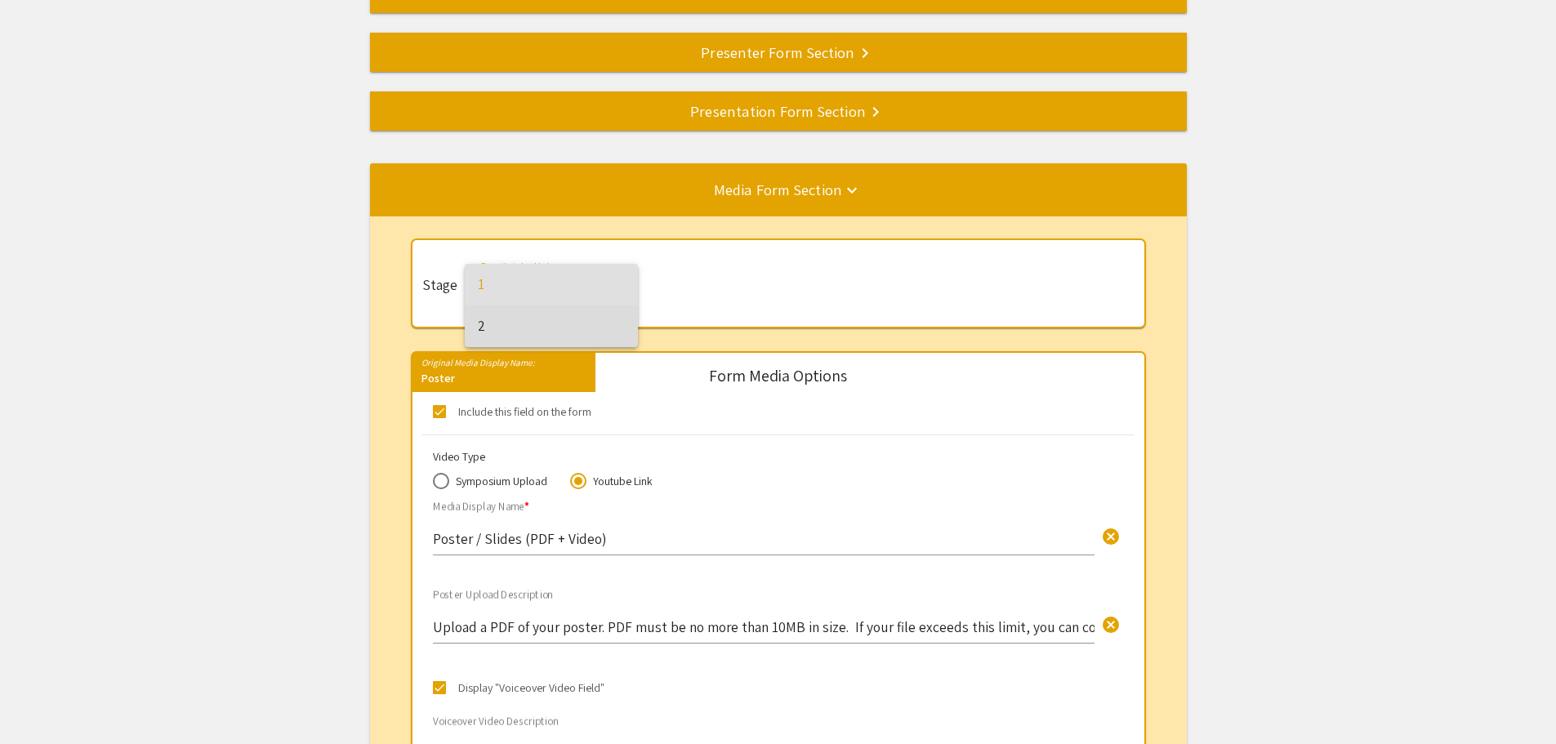
click at [560, 331] on span "2" at bounding box center [551, 327] width 147 height 42
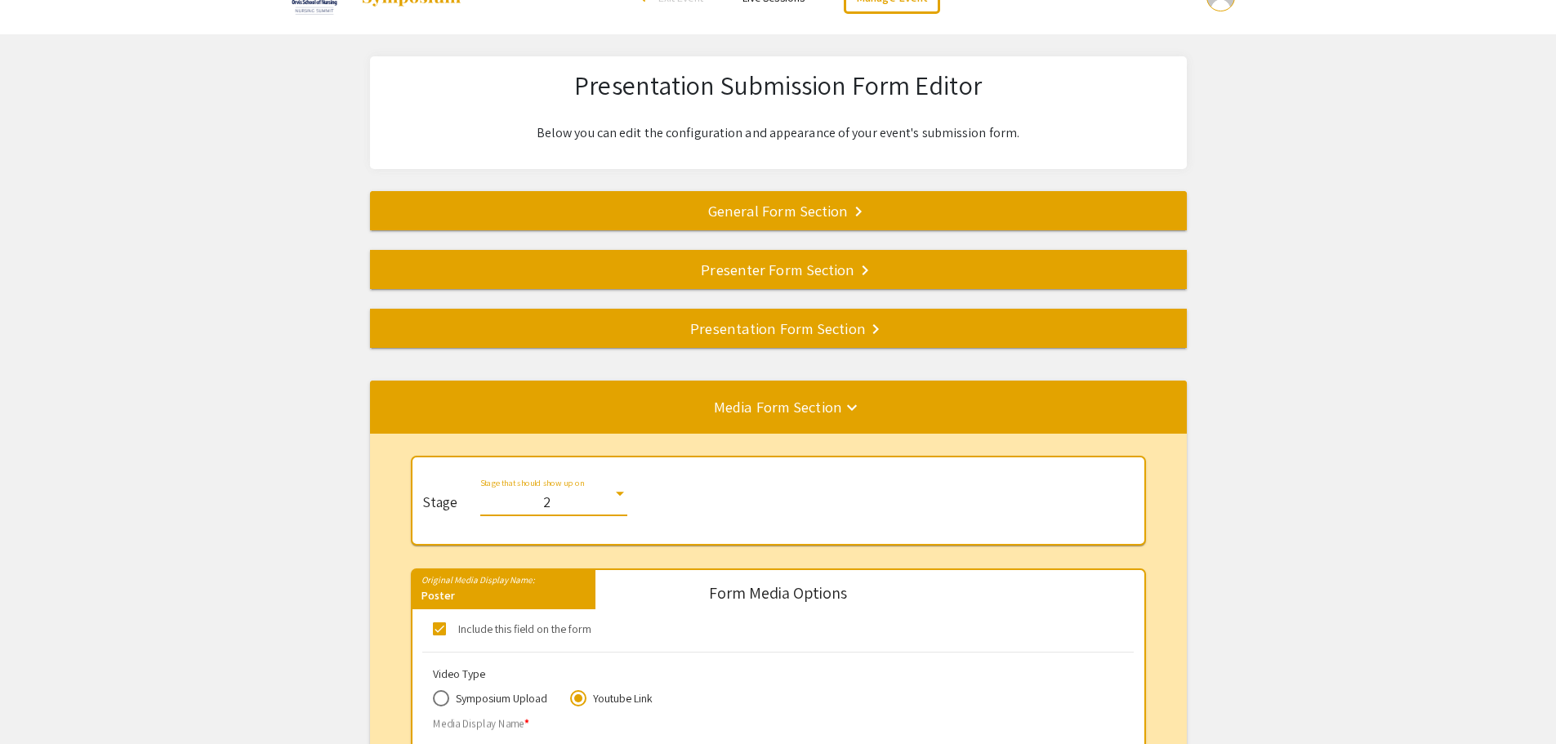
scroll to position [11, 0]
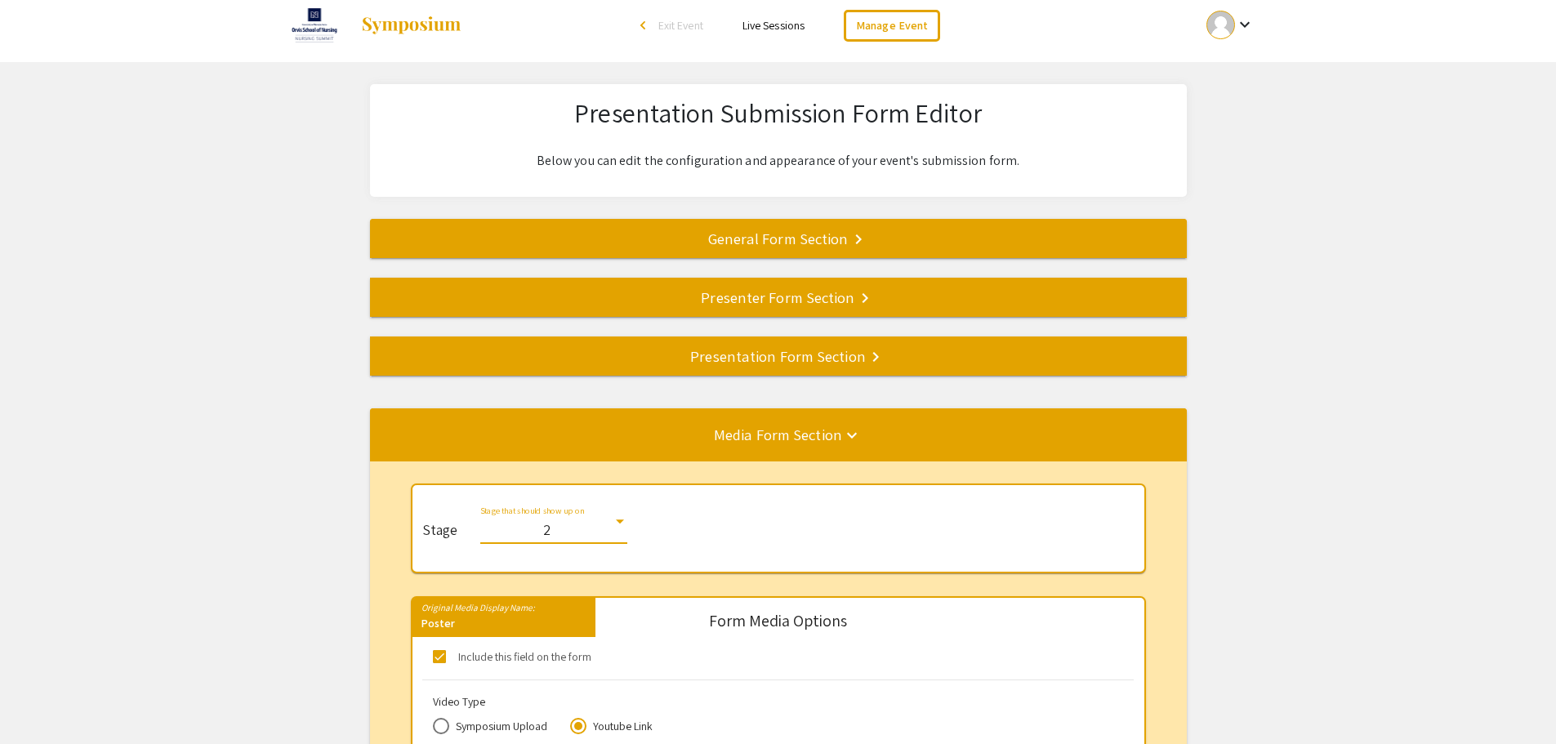
click at [757, 232] on div "General Form Section keyboard_arrow_right" at bounding box center [778, 238] width 817 height 23
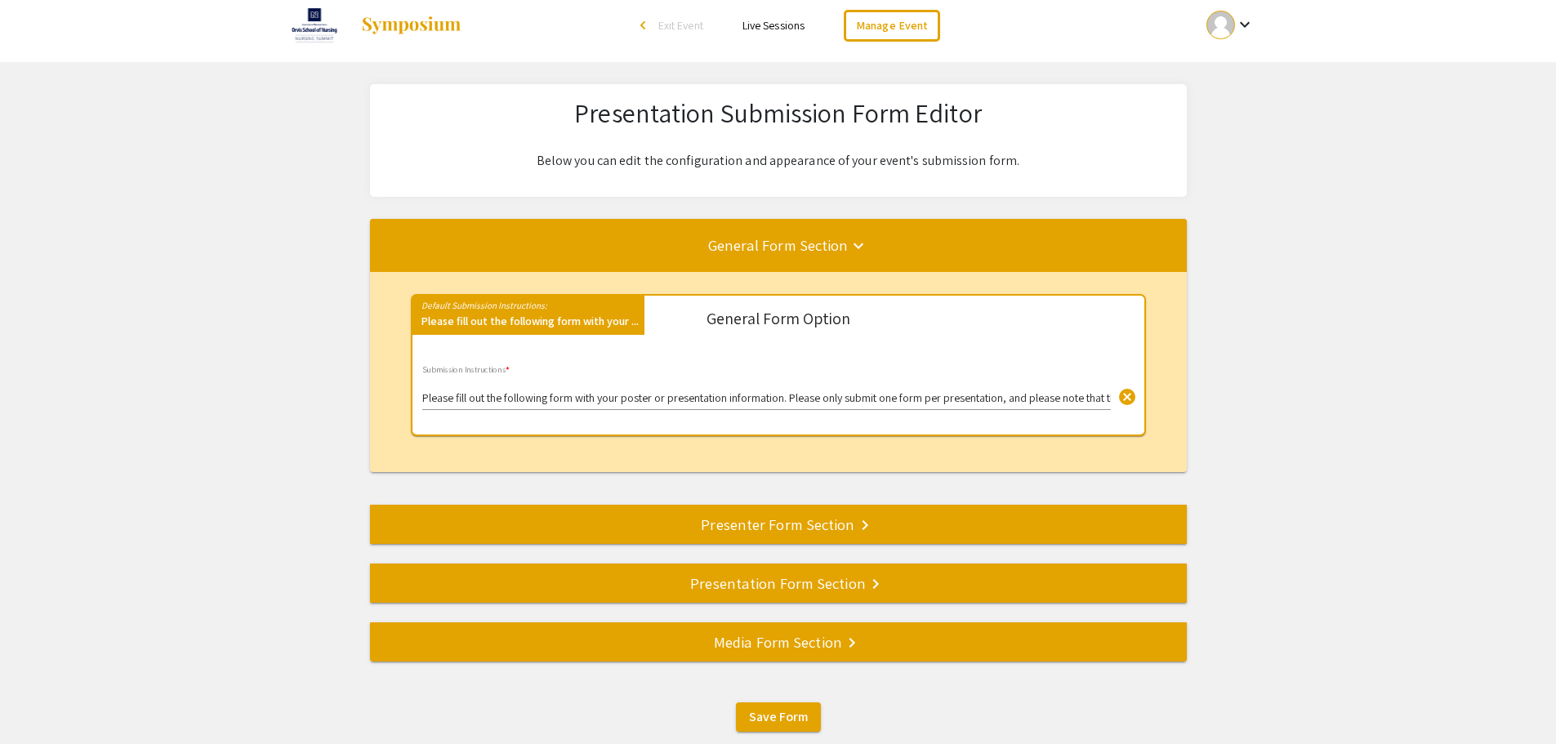
scroll to position [105, 0]
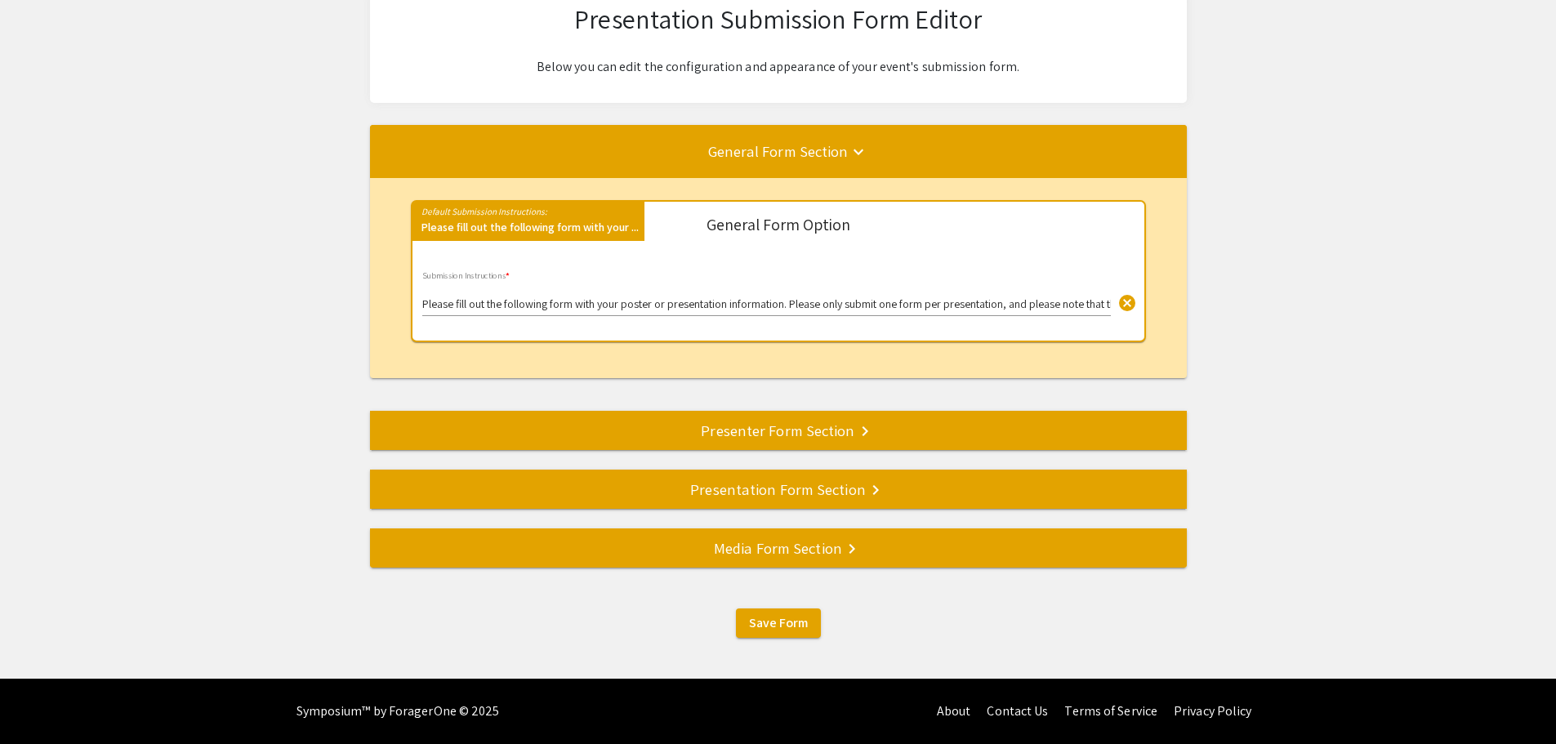
drag, startPoint x: 793, startPoint y: 436, endPoint x: 805, endPoint y: 437, distance: 11.5
click at [794, 436] on div "Presenter Form Section keyboard_arrow_right" at bounding box center [778, 430] width 817 height 23
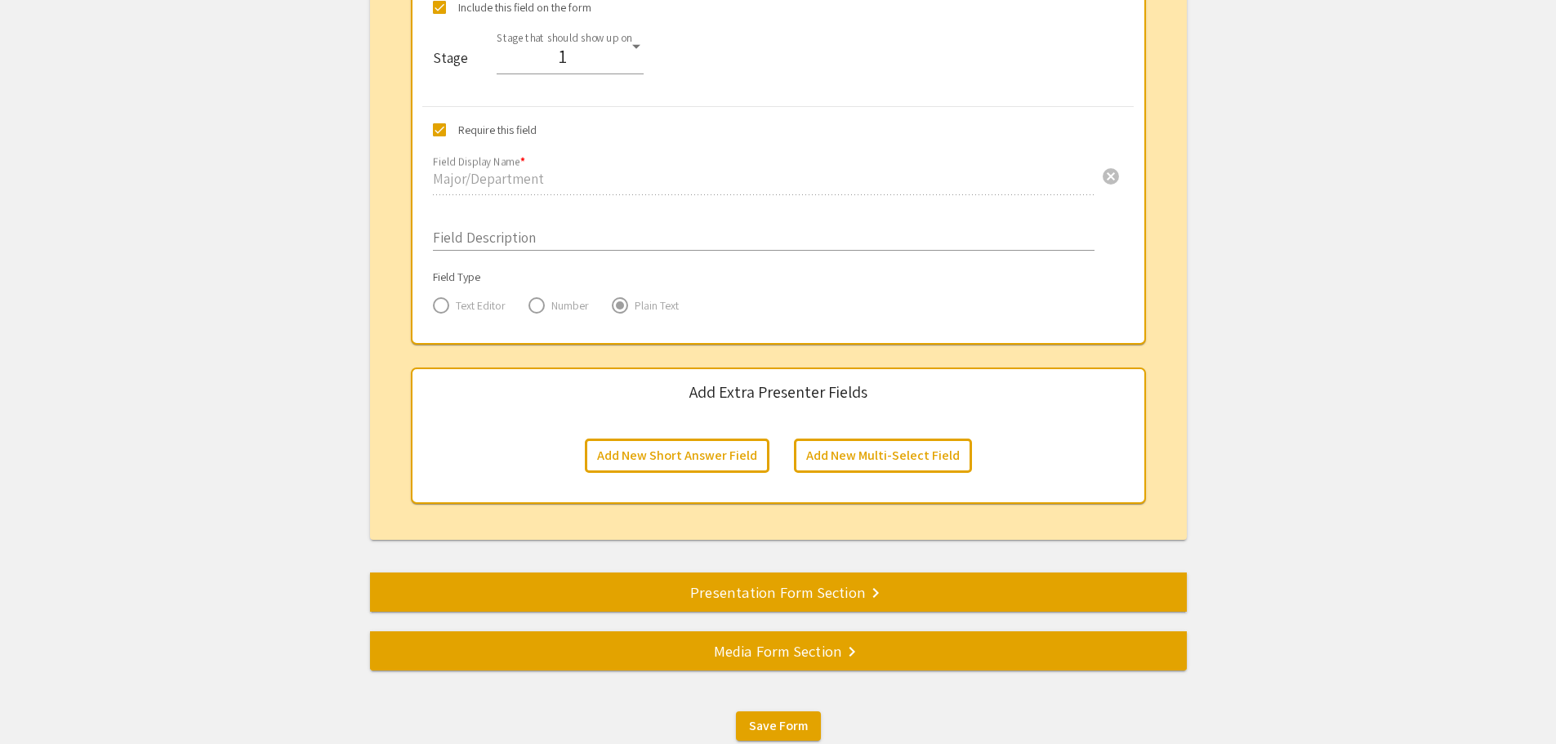
scroll to position [2590, 0]
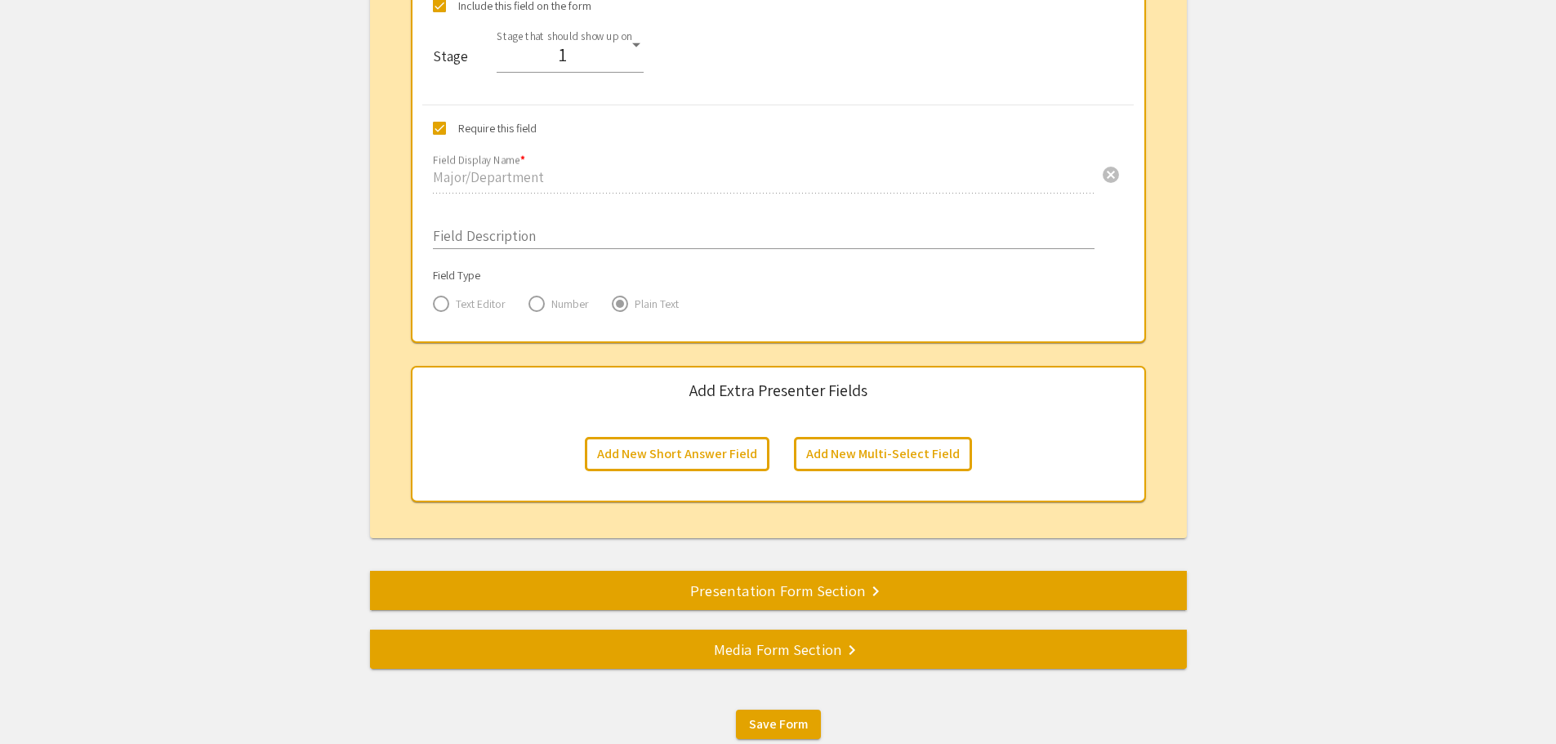
click at [1008, 582] on div "Presentation Form Section keyboard_arrow_right" at bounding box center [778, 590] width 817 height 23
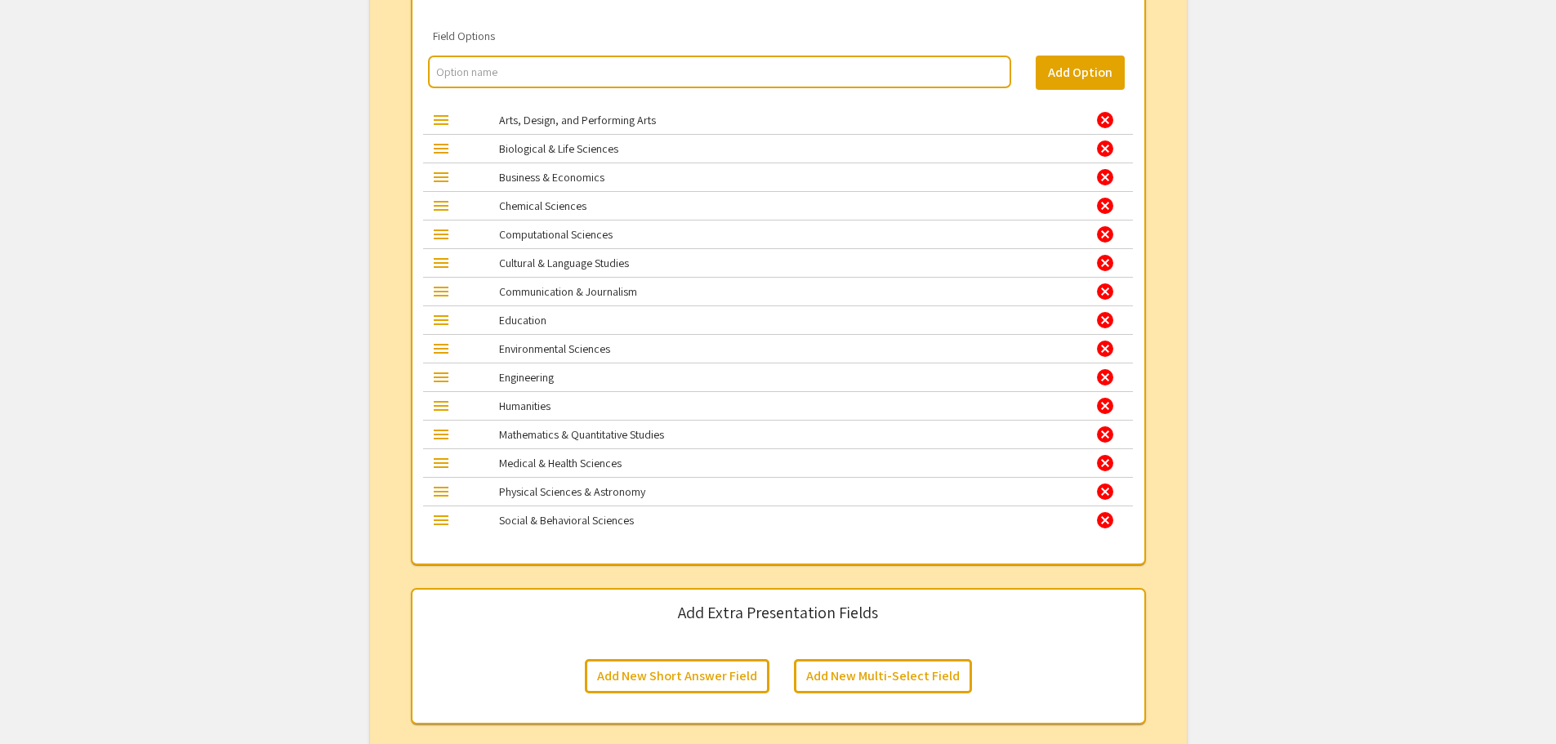
scroll to position [2421, 0]
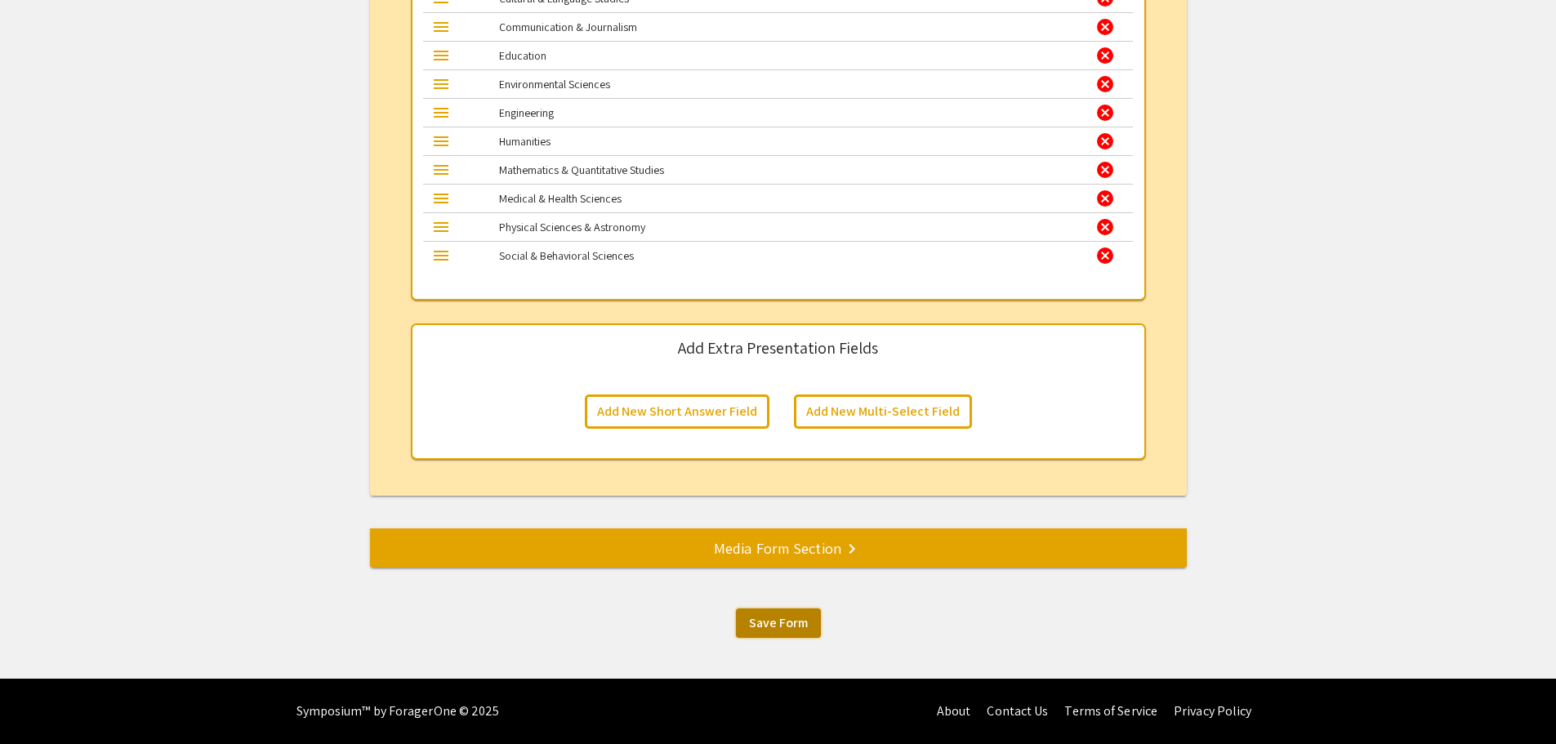
click at [749, 618] on span "Save Form" at bounding box center [778, 622] width 59 height 17
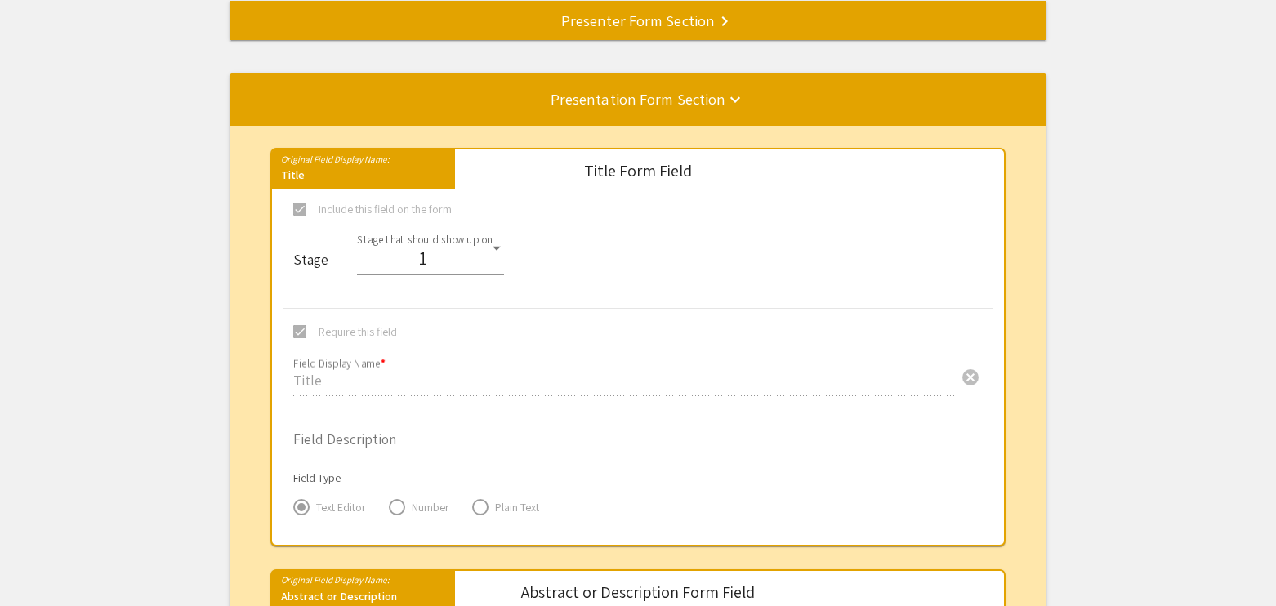
scroll to position [245, 0]
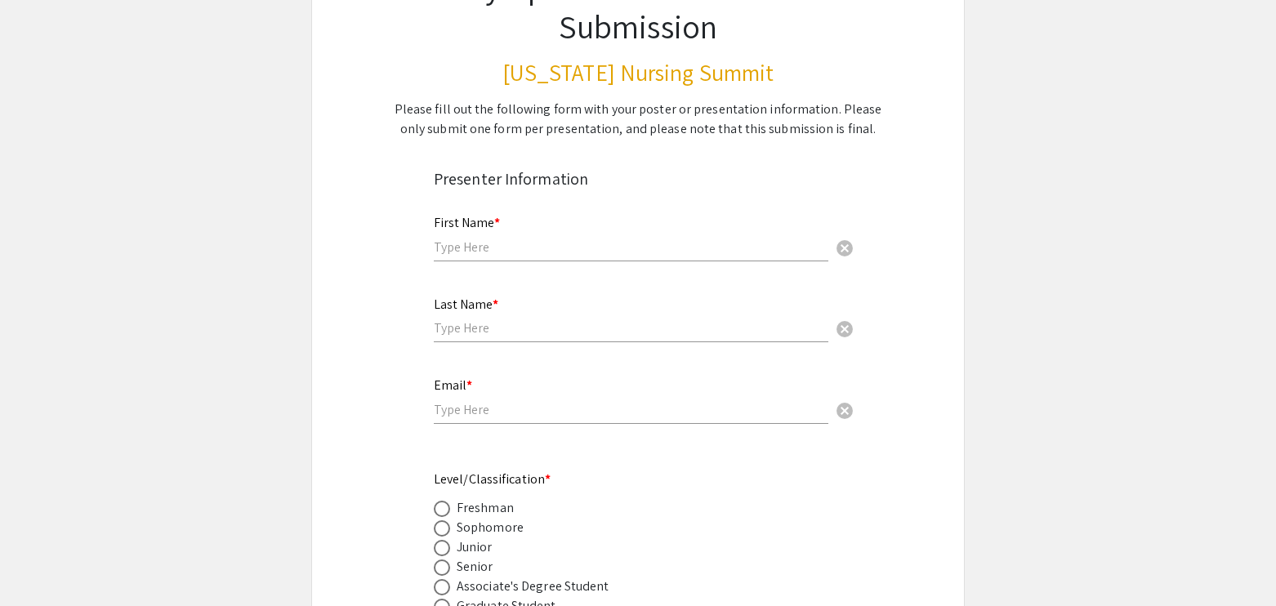
scroll to position [163, 0]
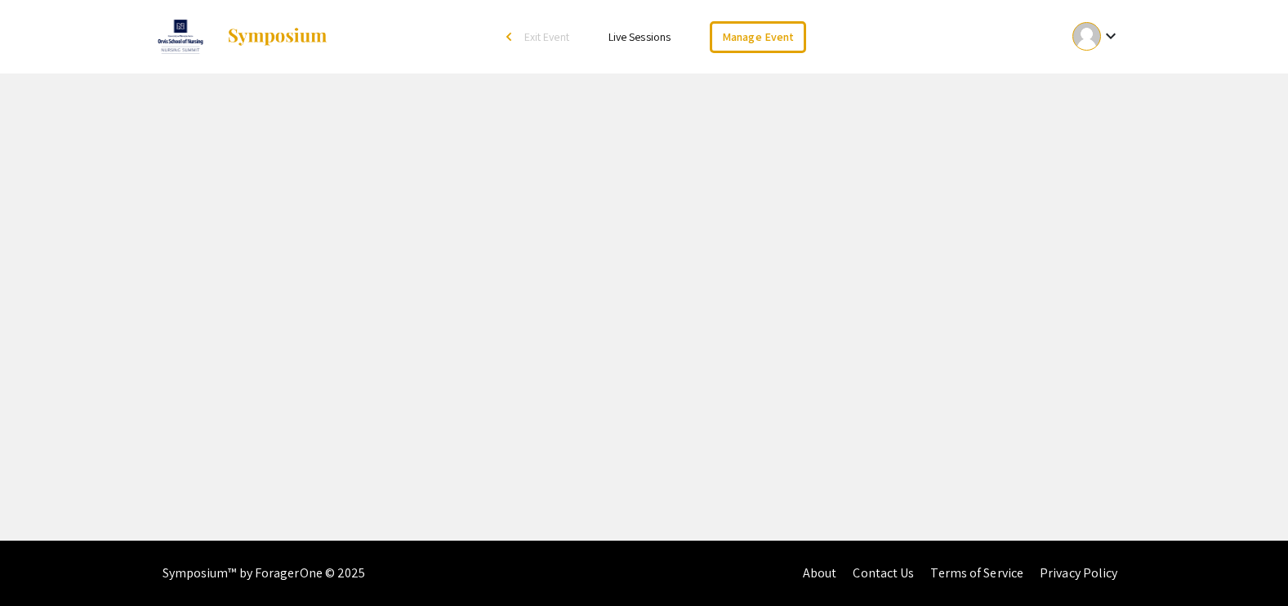
select select "8"
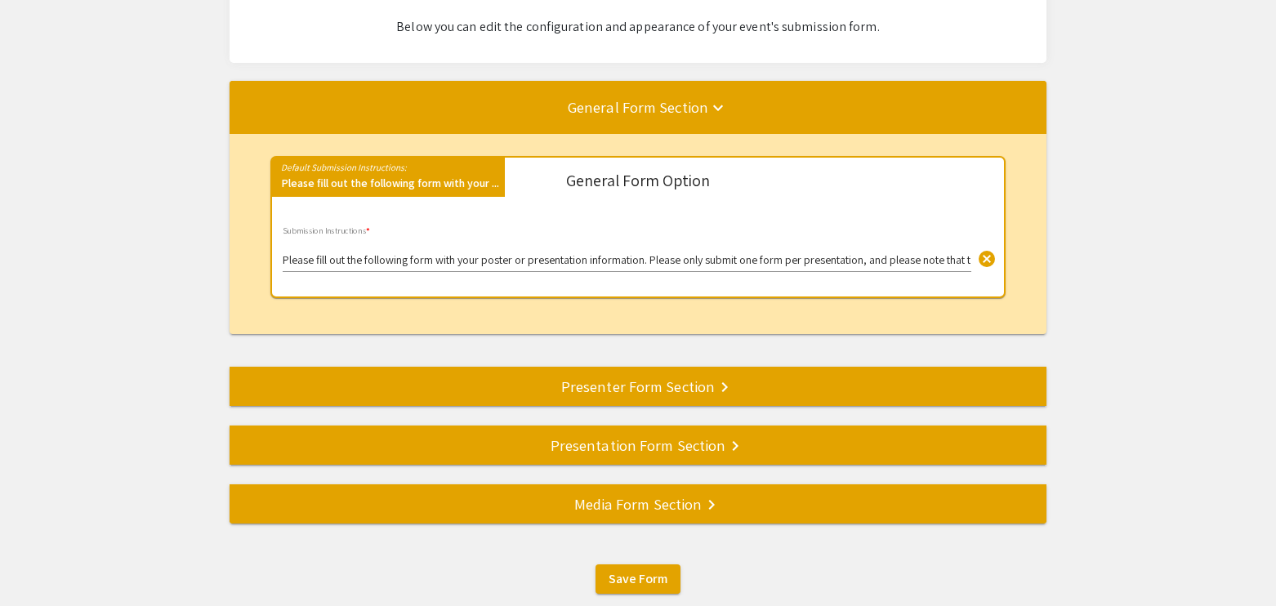
scroll to position [163, 0]
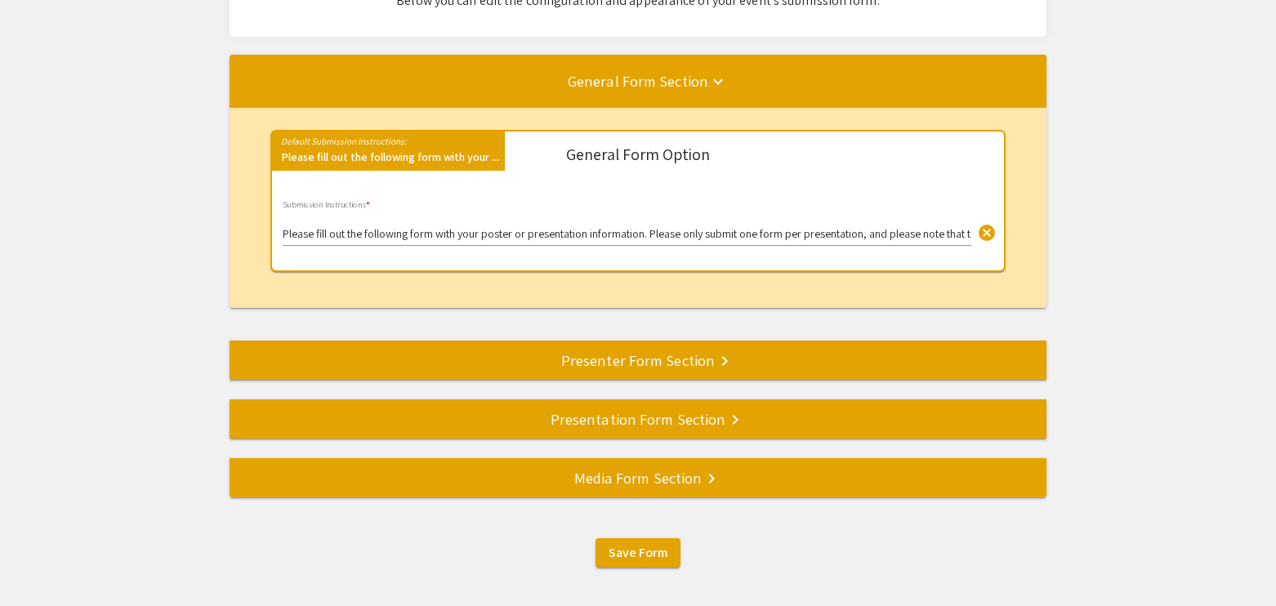
click at [705, 354] on div "Presenter Form Section keyboard_arrow_right" at bounding box center [638, 360] width 817 height 23
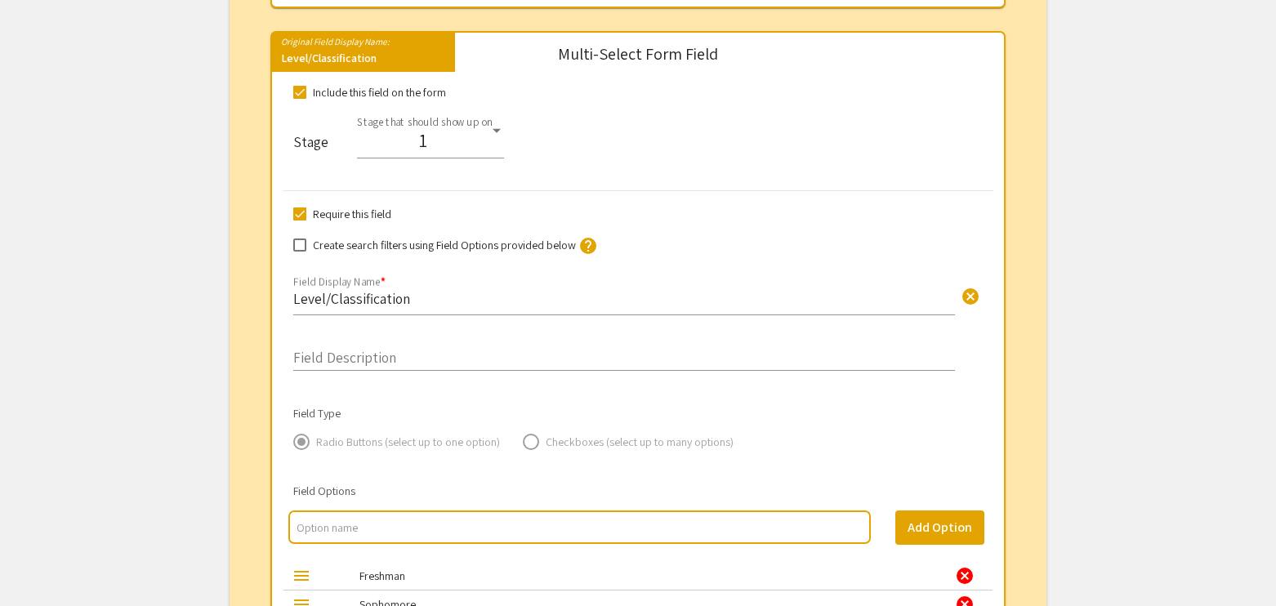
scroll to position [1679, 0]
click at [298, 213] on span at bounding box center [299, 213] width 13 height 13
click at [299, 220] on input "Require this field" at bounding box center [299, 220] width 1 height 1
checkbox input "false"
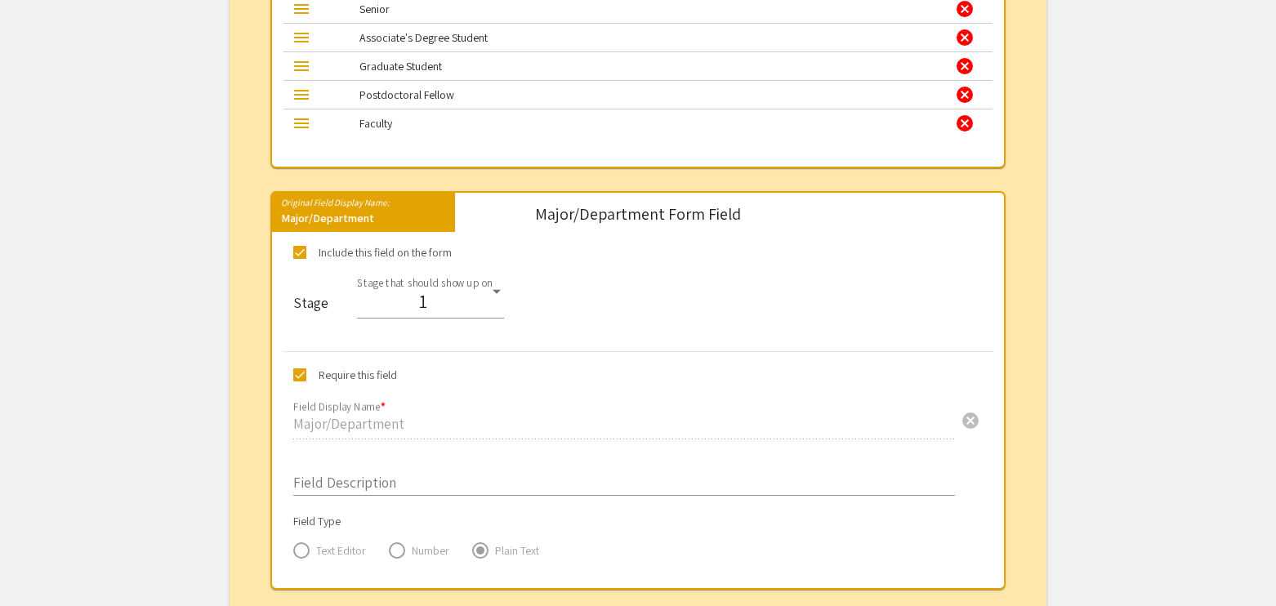
scroll to position [2332, 0]
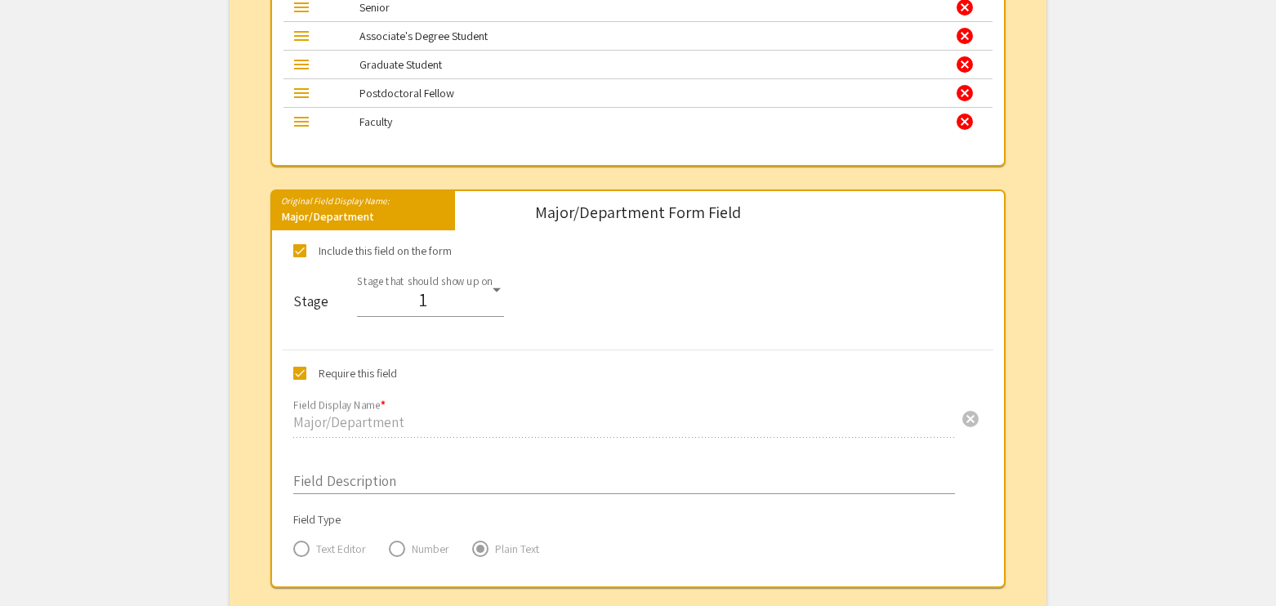
click at [304, 253] on span at bounding box center [299, 250] width 13 height 13
click at [300, 257] on input "Include this field on the form" at bounding box center [299, 257] width 1 height 1
checkbox input "false"
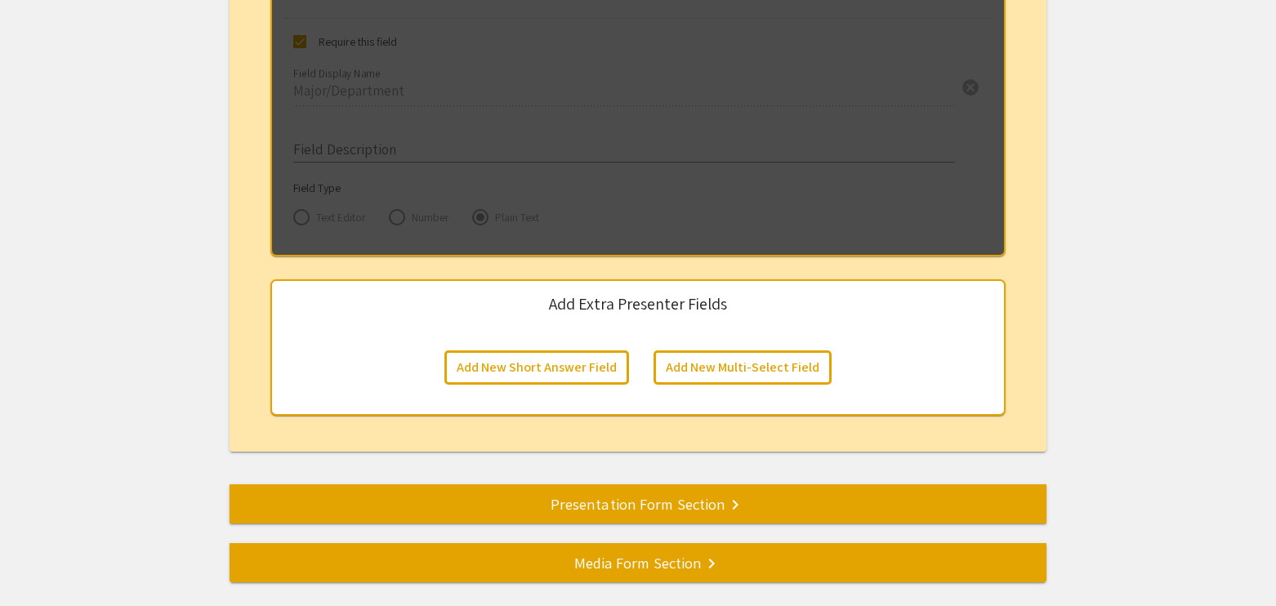
scroll to position [2741, 0]
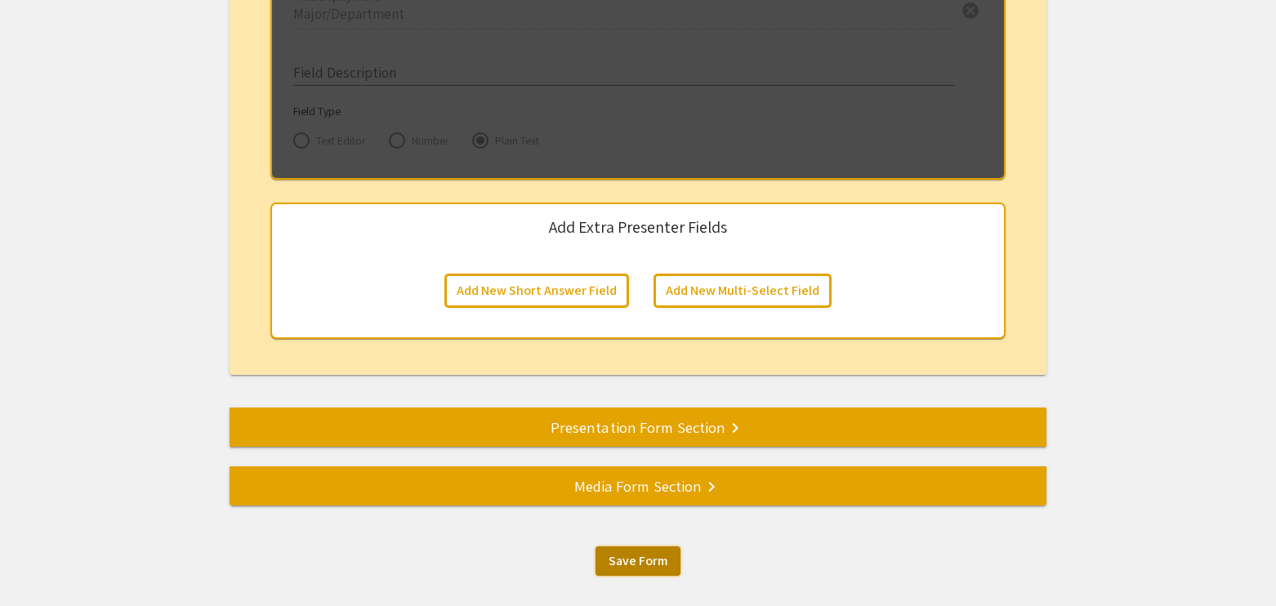
click at [625, 561] on span "Save Form" at bounding box center [638, 560] width 59 height 17
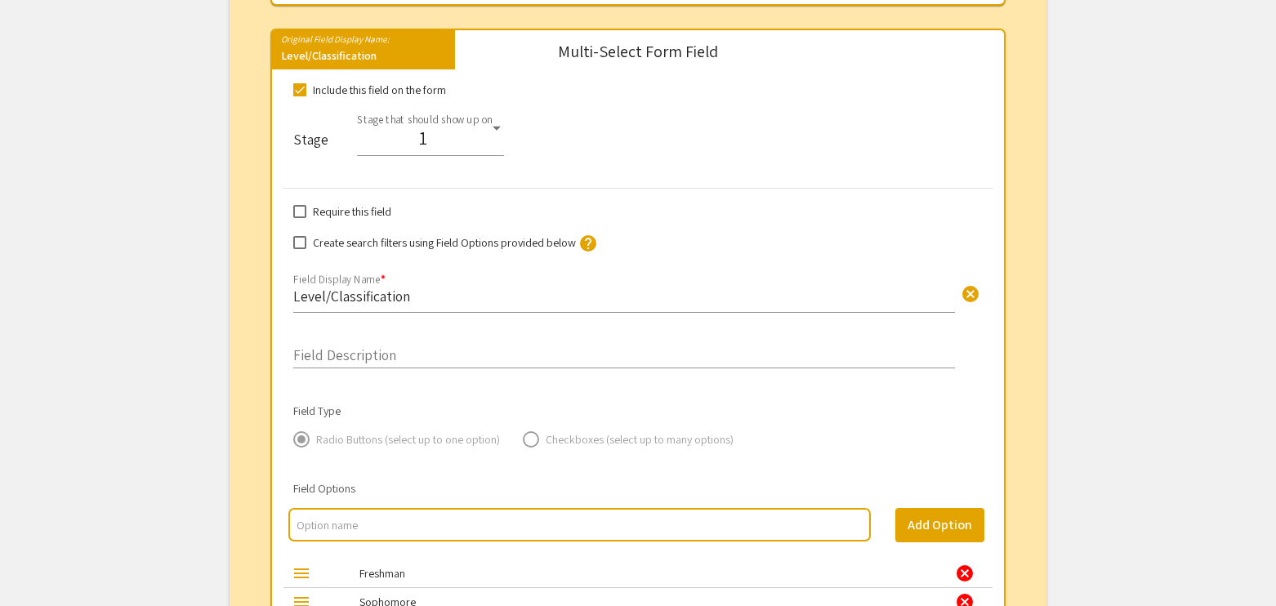
scroll to position [1679, 0]
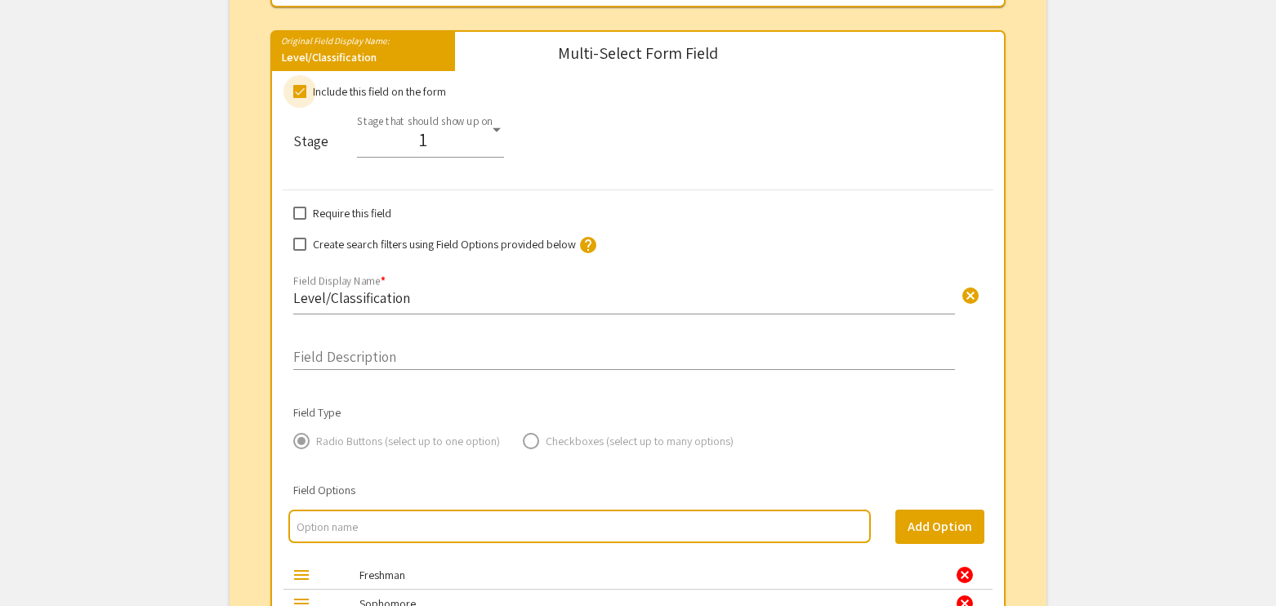
click at [306, 91] on span at bounding box center [299, 91] width 13 height 13
click at [300, 98] on input "Include this field on the form" at bounding box center [299, 98] width 1 height 1
checkbox input "false"
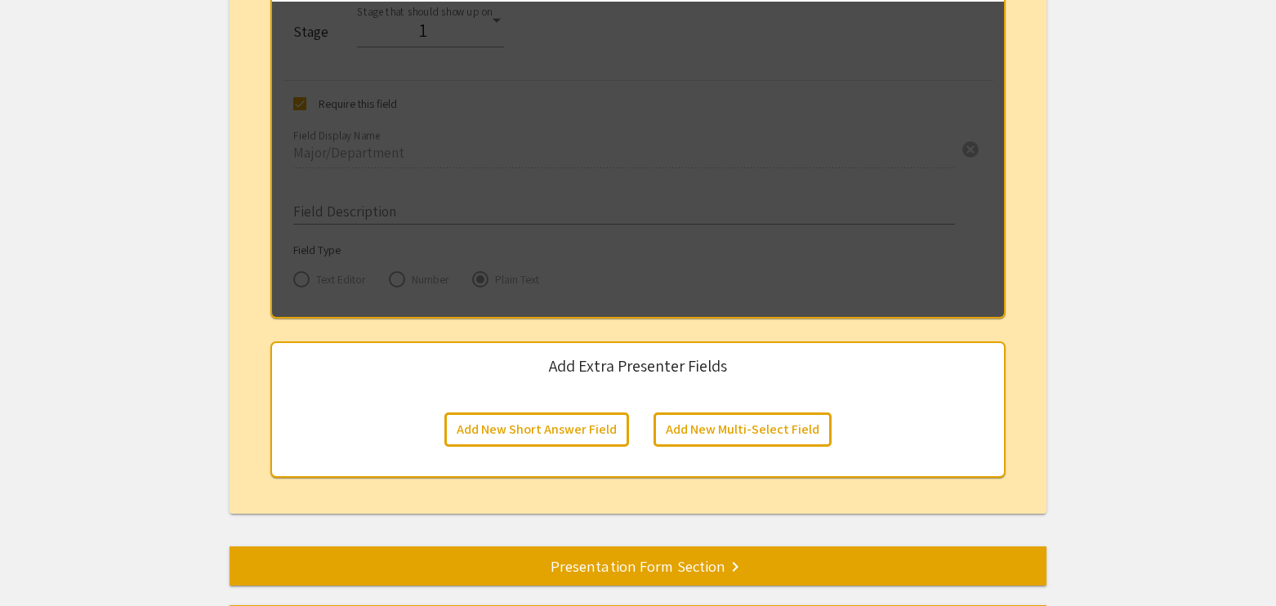
scroll to position [2817, 0]
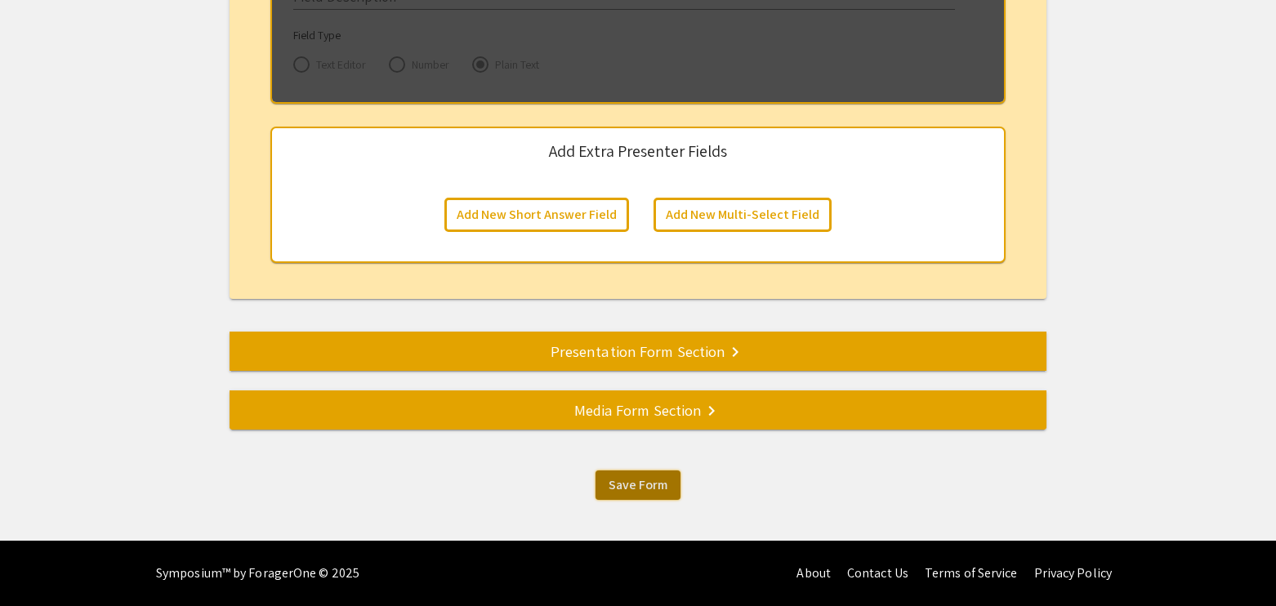
click at [609, 495] on button "Save Form" at bounding box center [638, 485] width 85 height 29
click at [660, 341] on div "Presentation Form Section keyboard_arrow_right" at bounding box center [638, 351] width 817 height 23
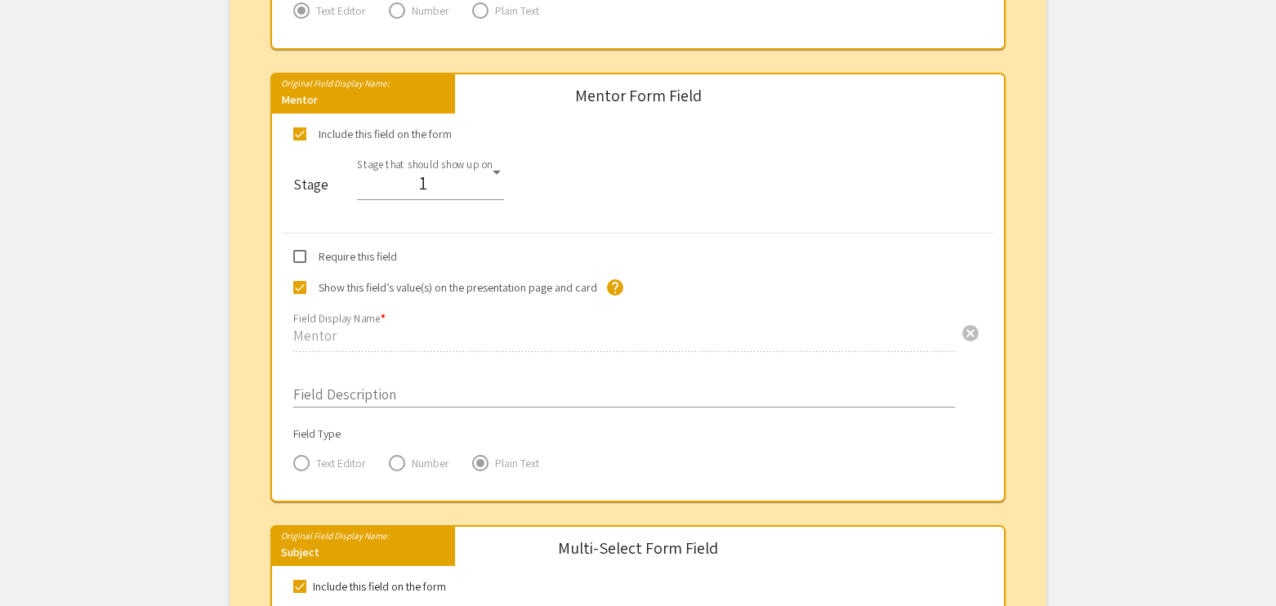
scroll to position [1247, 0]
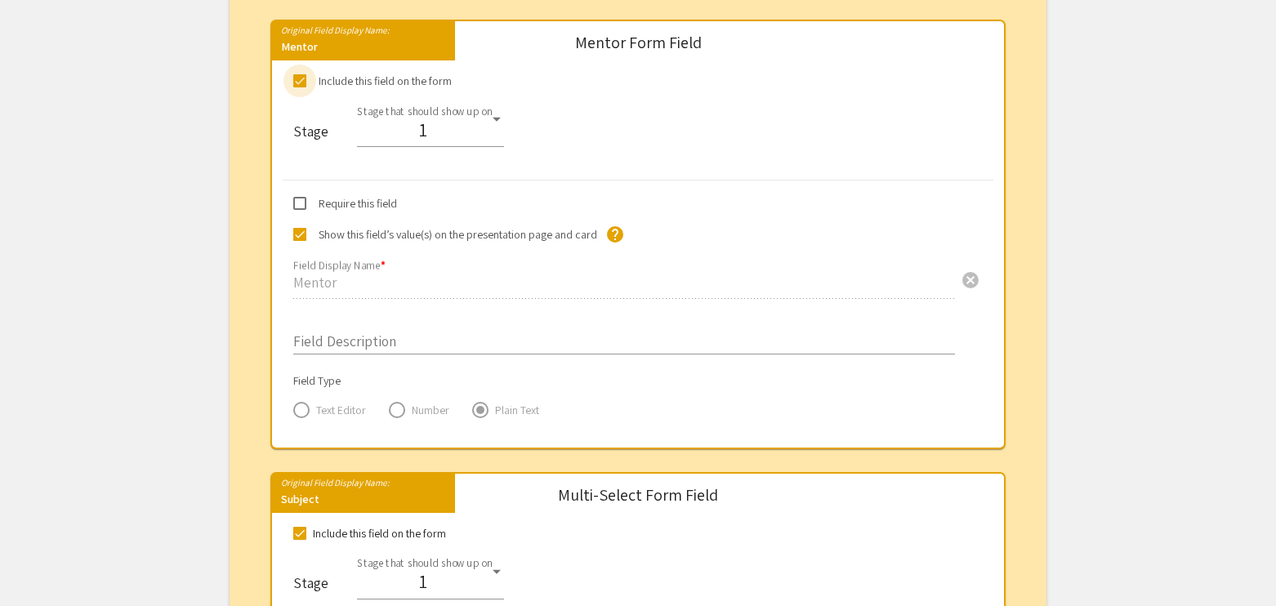
click at [301, 79] on span at bounding box center [299, 80] width 13 height 13
click at [300, 87] on input "Include this field on the form" at bounding box center [299, 87] width 1 height 1
checkbox input "false"
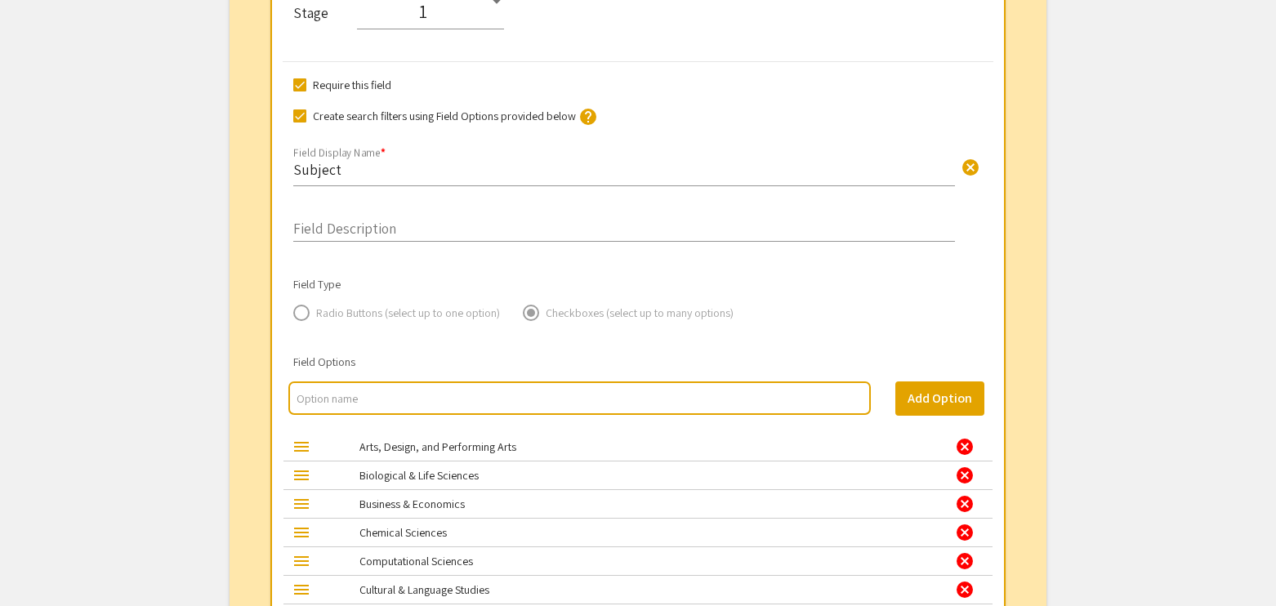
scroll to position [1738, 0]
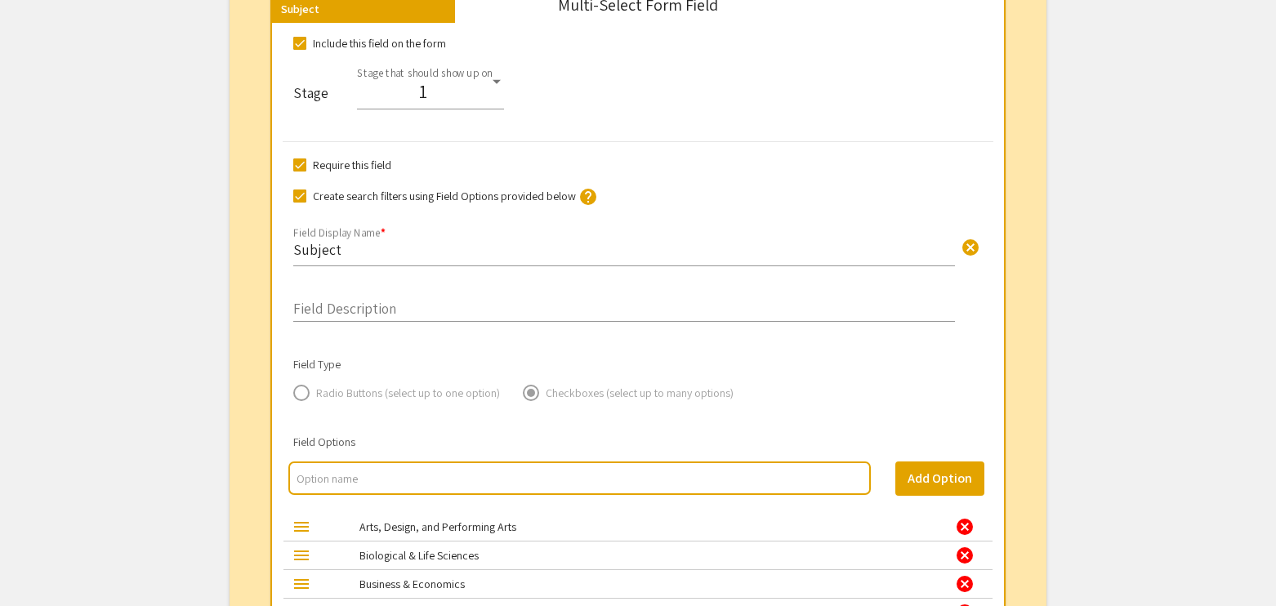
click at [294, 39] on span at bounding box center [299, 43] width 13 height 13
click at [299, 50] on input "Include this field on the form" at bounding box center [299, 50] width 1 height 1
checkbox input "false"
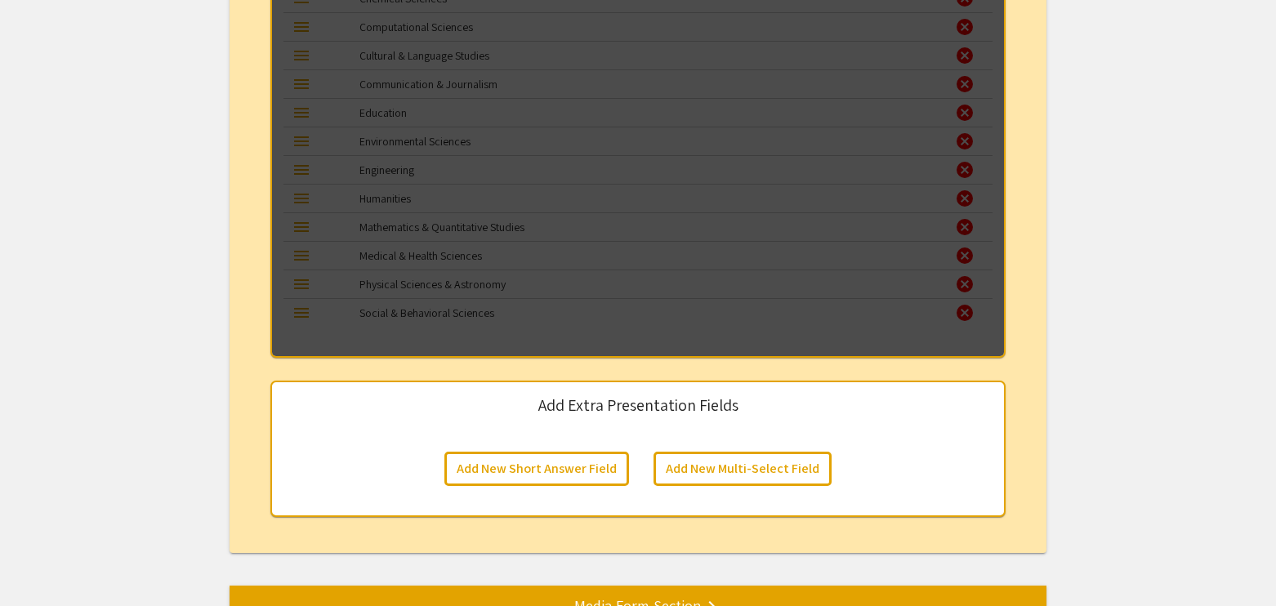
scroll to position [2547, 0]
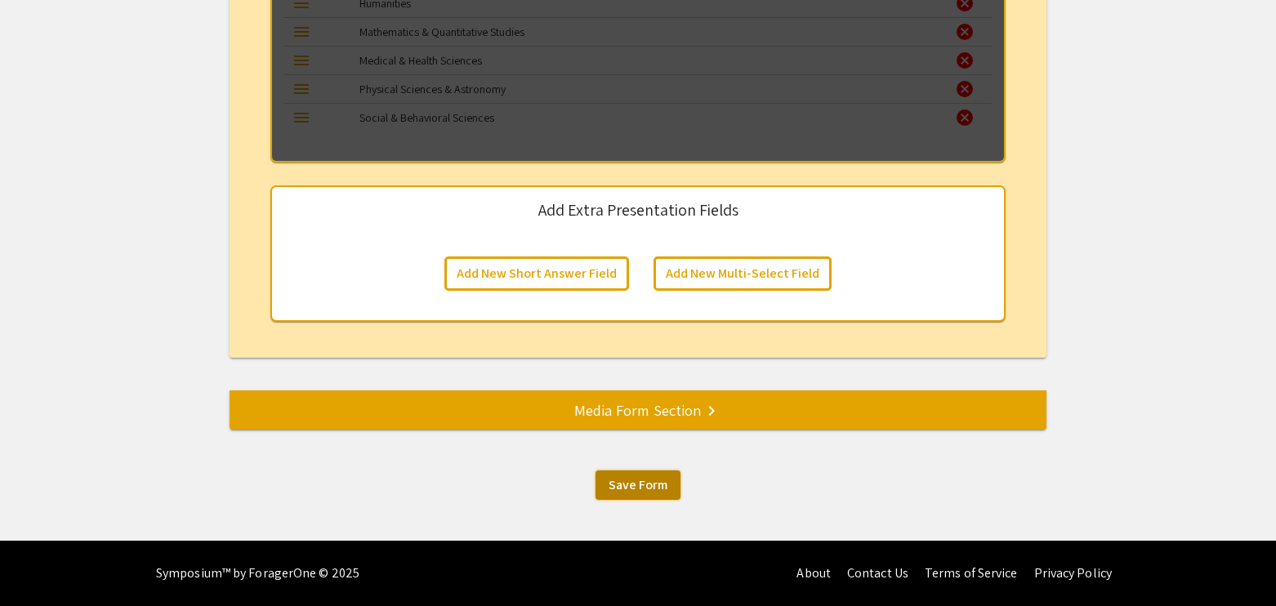
click at [606, 484] on button "Save Form" at bounding box center [638, 485] width 85 height 29
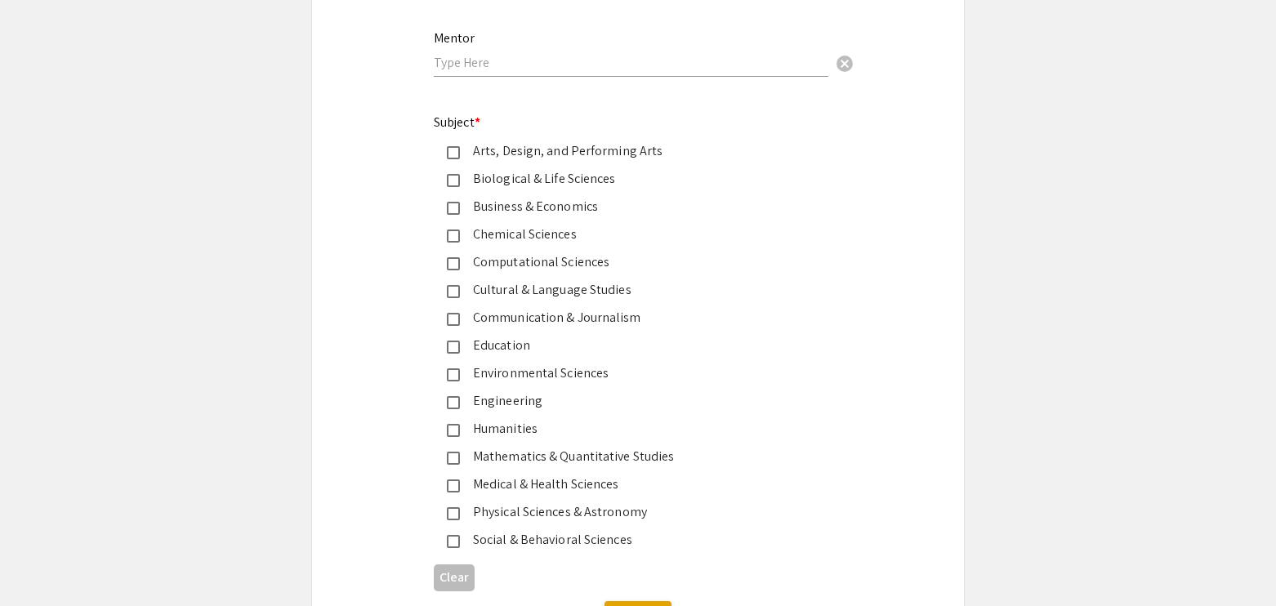
scroll to position [1879, 0]
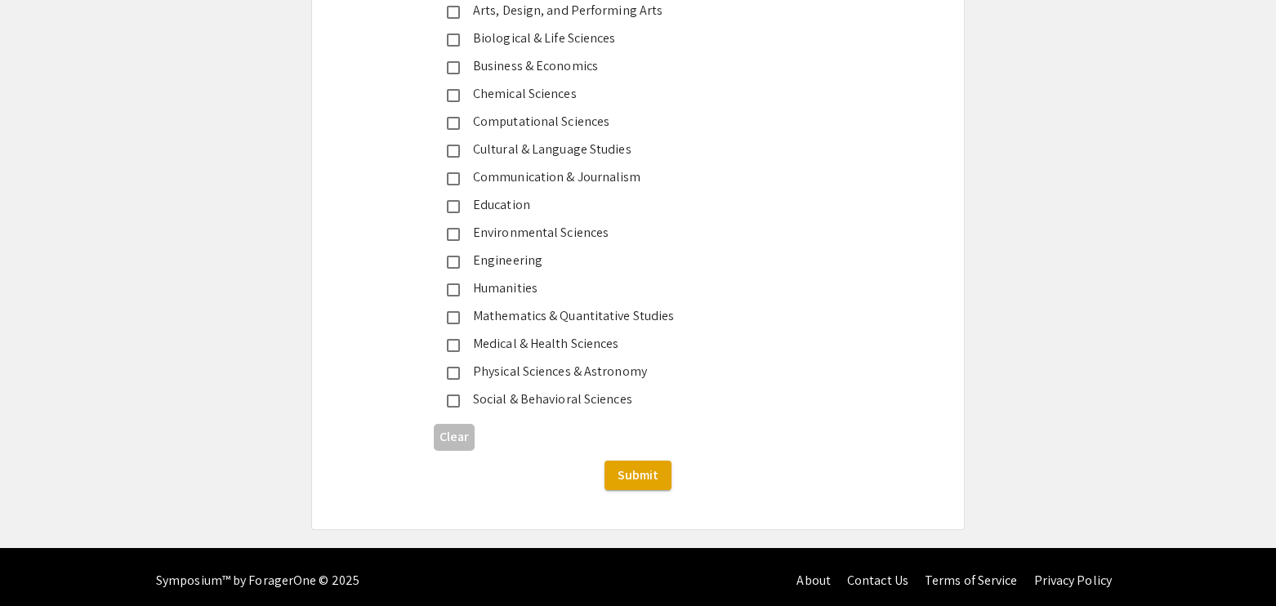
scroll to position [1716, 0]
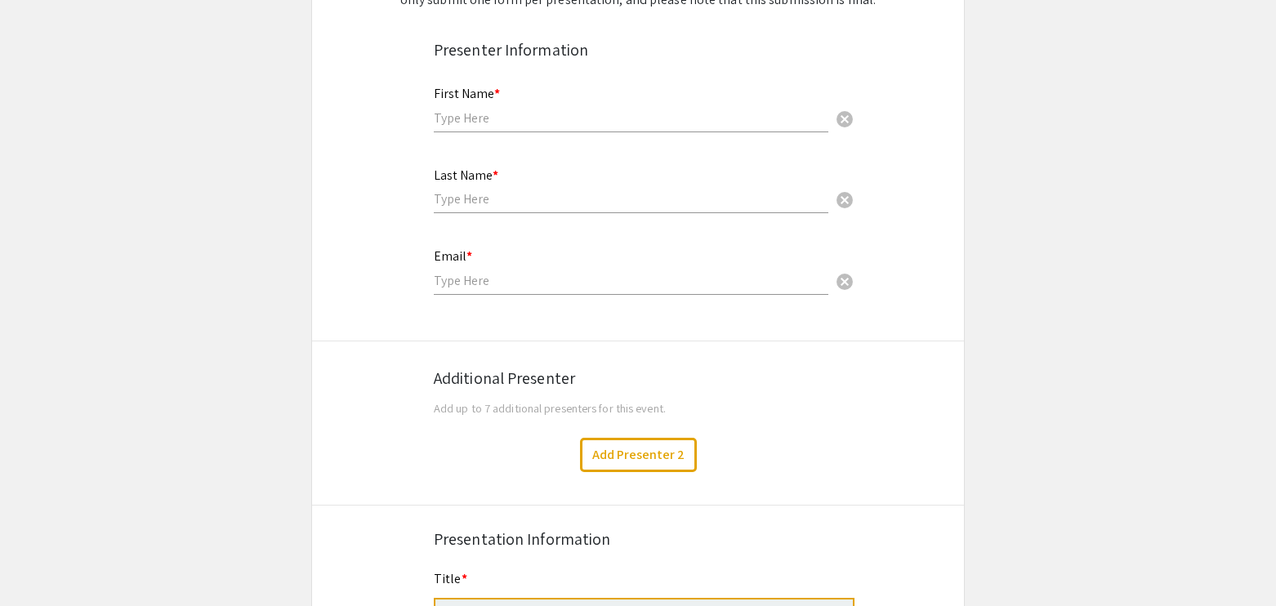
scroll to position [240, 0]
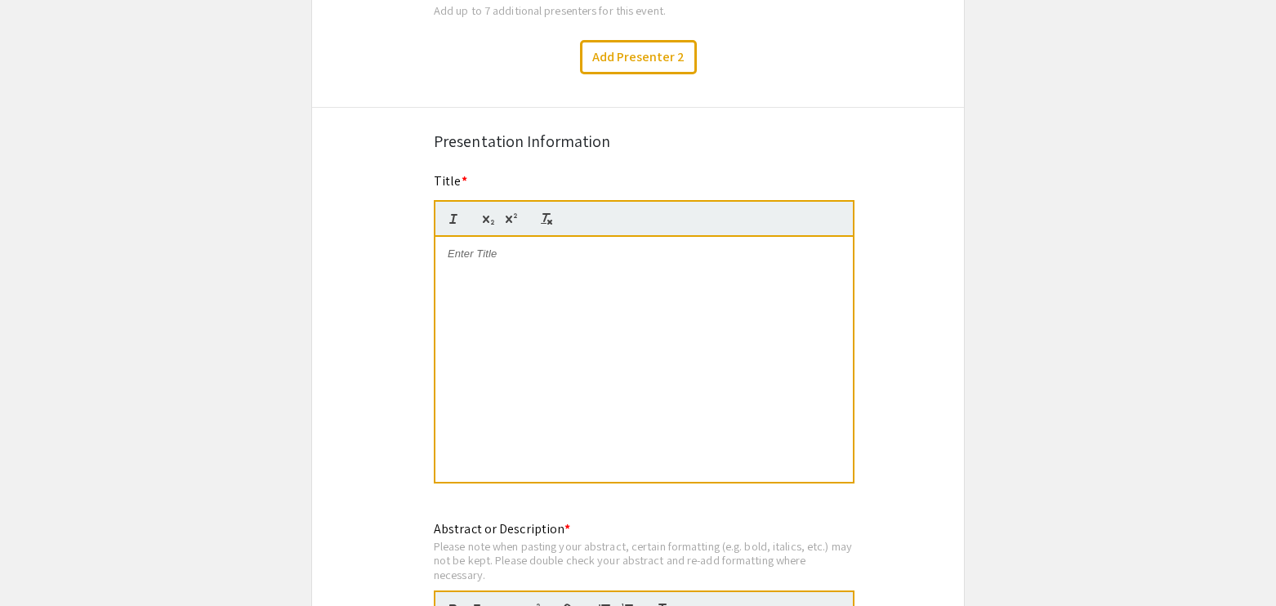
scroll to position [730, 0]
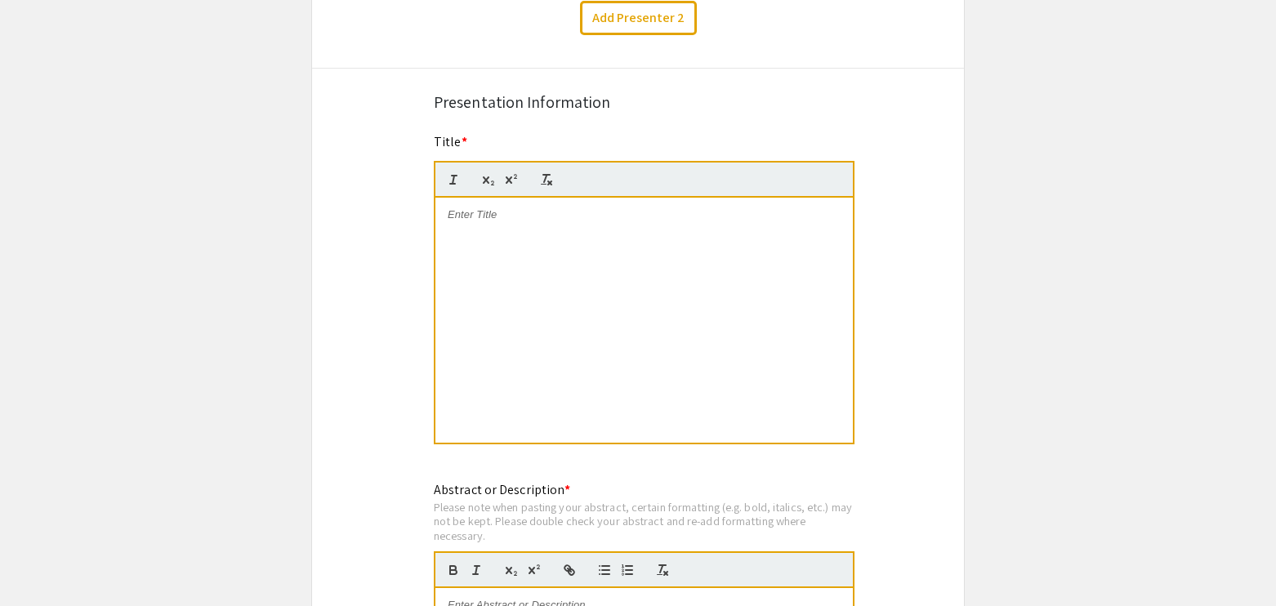
click at [56, 338] on app-submissions "Symposium Presentation Submission [US_STATE] Nursing Summit Please fill out the…" at bounding box center [638, 145] width 1276 height 1569
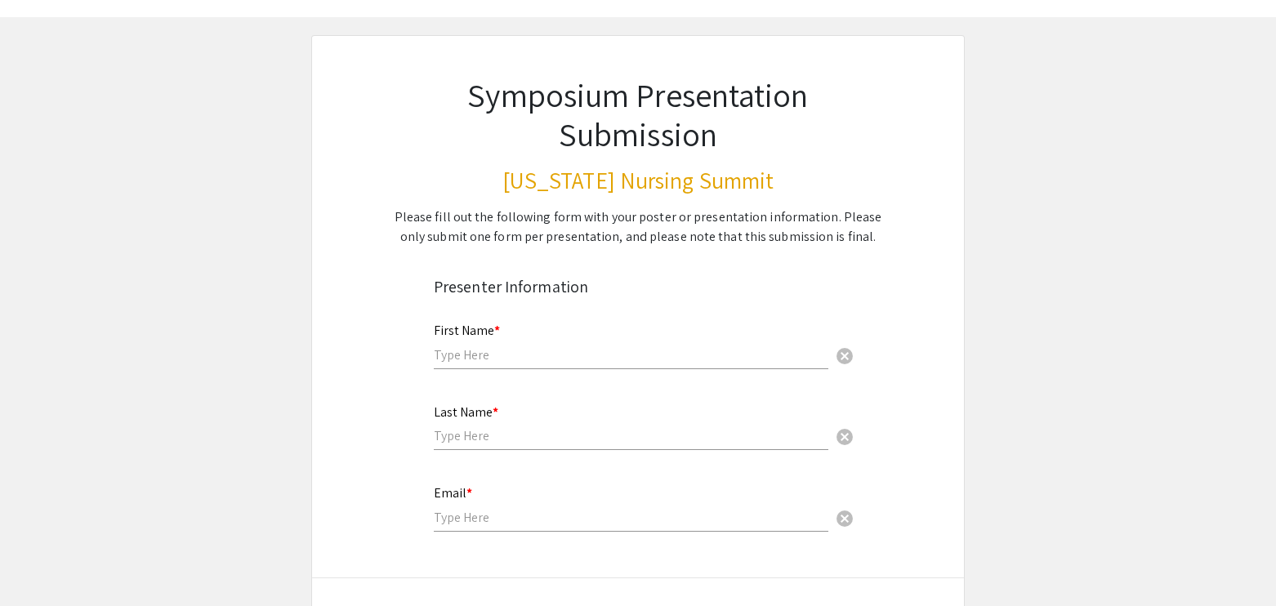
scroll to position [82, 0]
